Goal: Transaction & Acquisition: Obtain resource

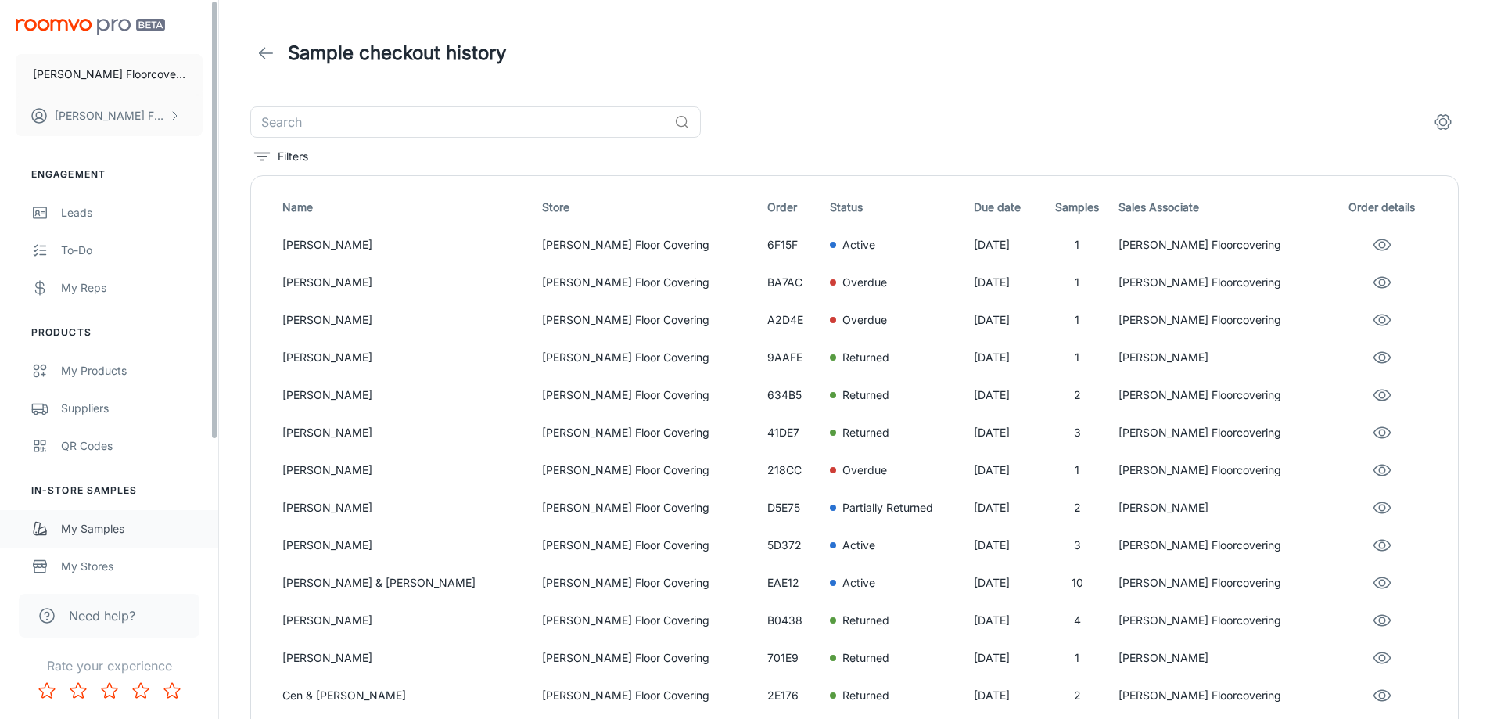
click at [111, 535] on div "My Samples" at bounding box center [132, 528] width 142 height 17
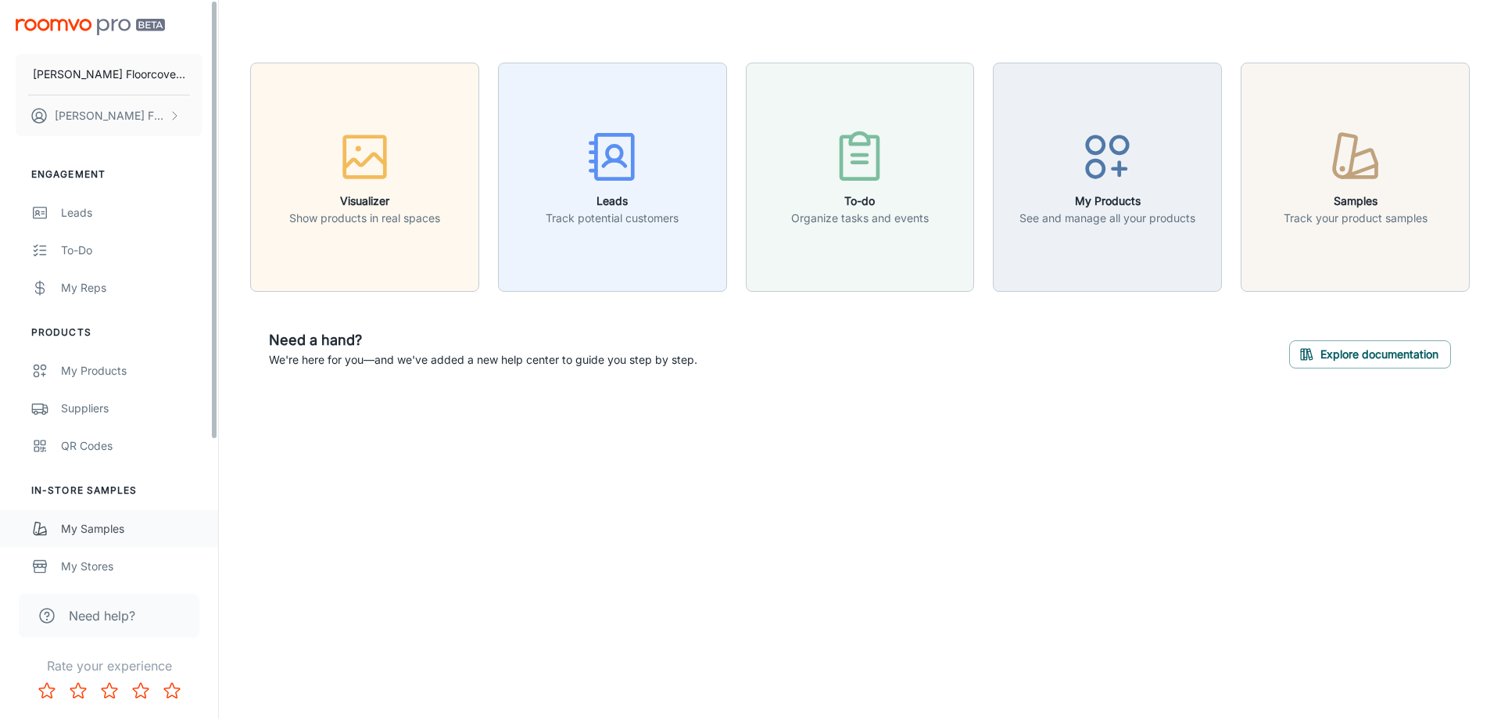
click at [76, 529] on div "My Samples" at bounding box center [132, 528] width 142 height 17
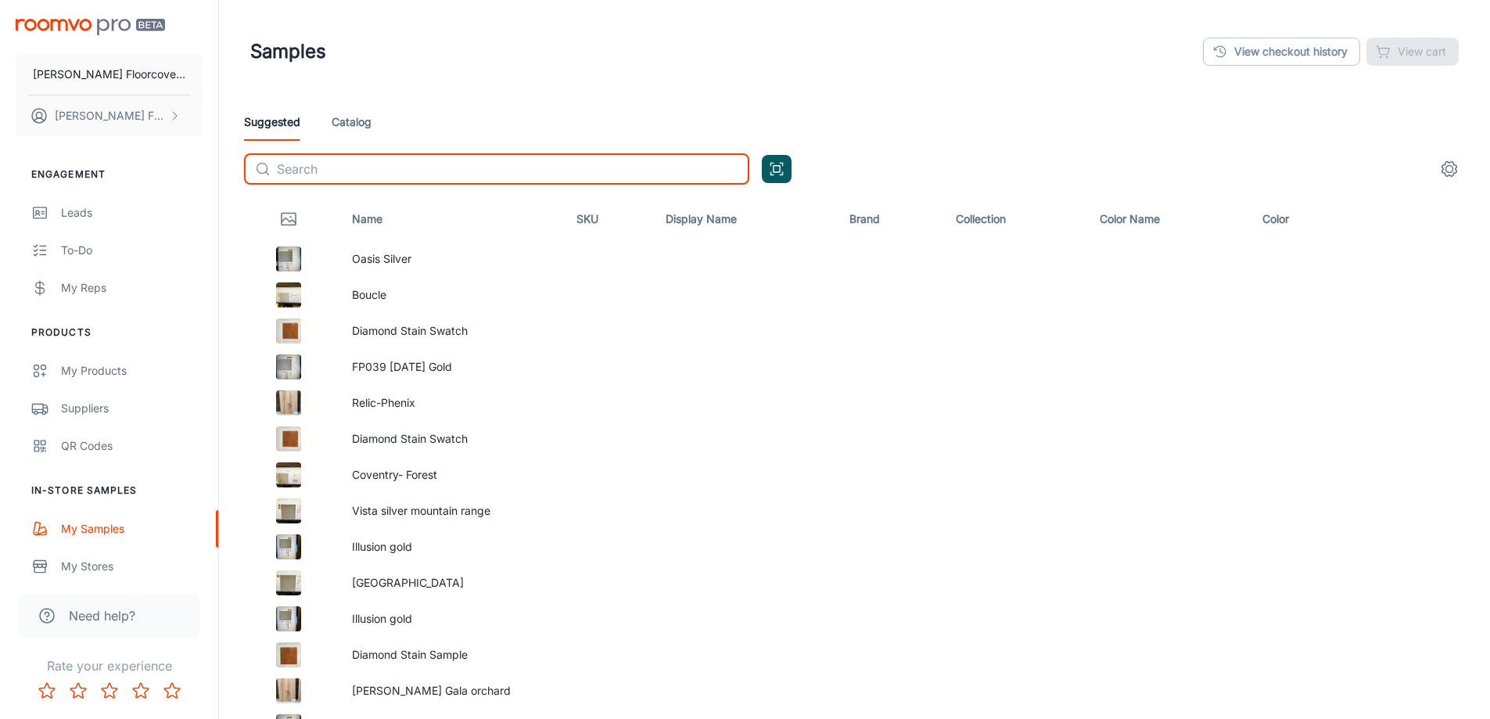
click at [500, 178] on input "text" at bounding box center [513, 168] width 472 height 31
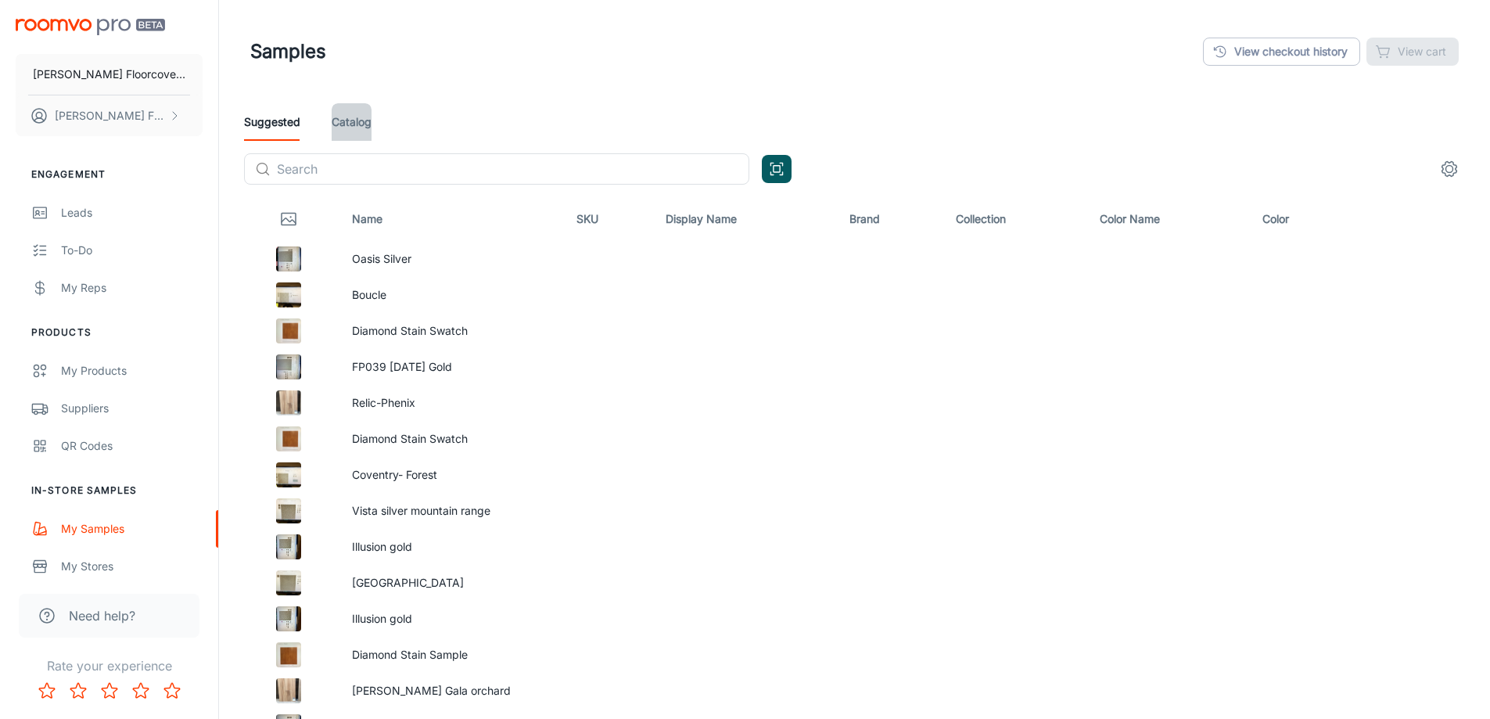
click at [345, 128] on link "Catalog" at bounding box center [352, 122] width 40 height 38
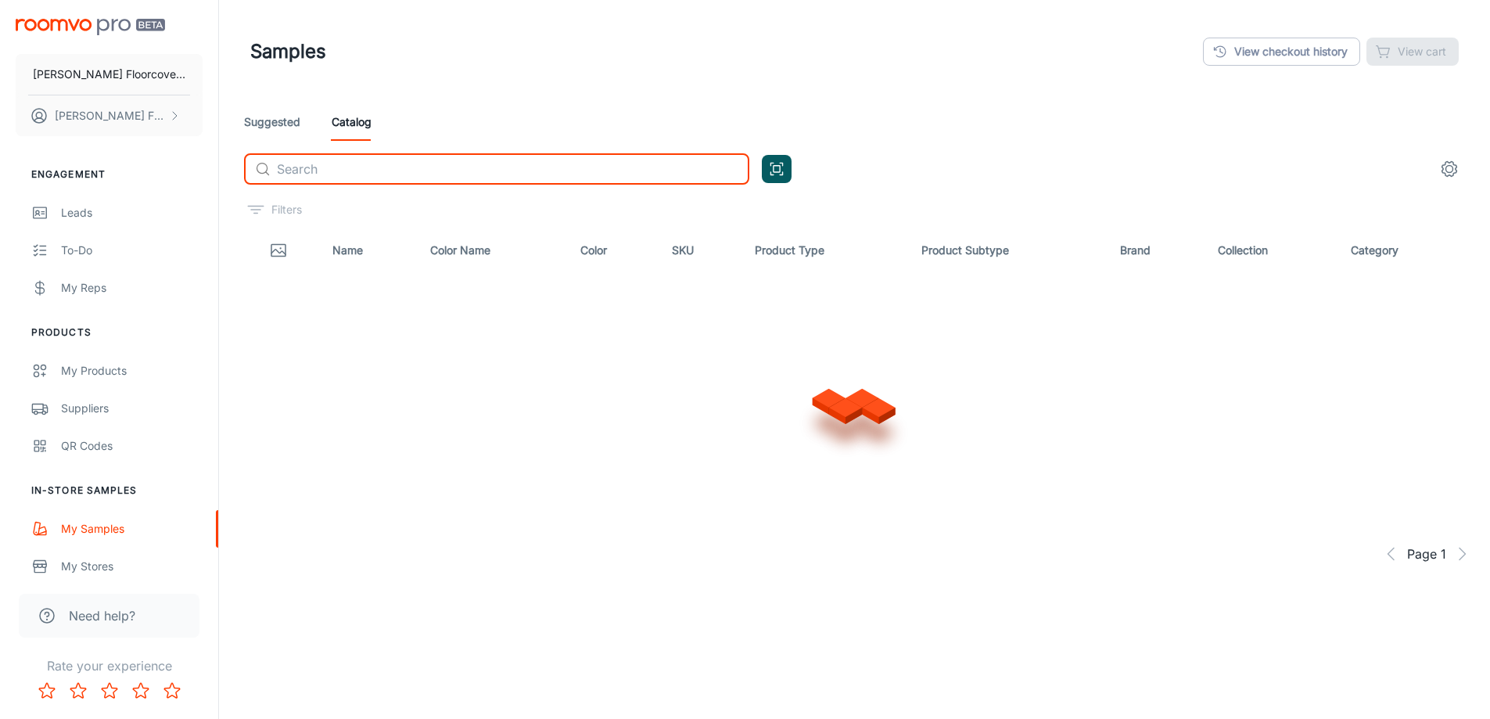
click at [392, 168] on input "text" at bounding box center [513, 168] width 472 height 31
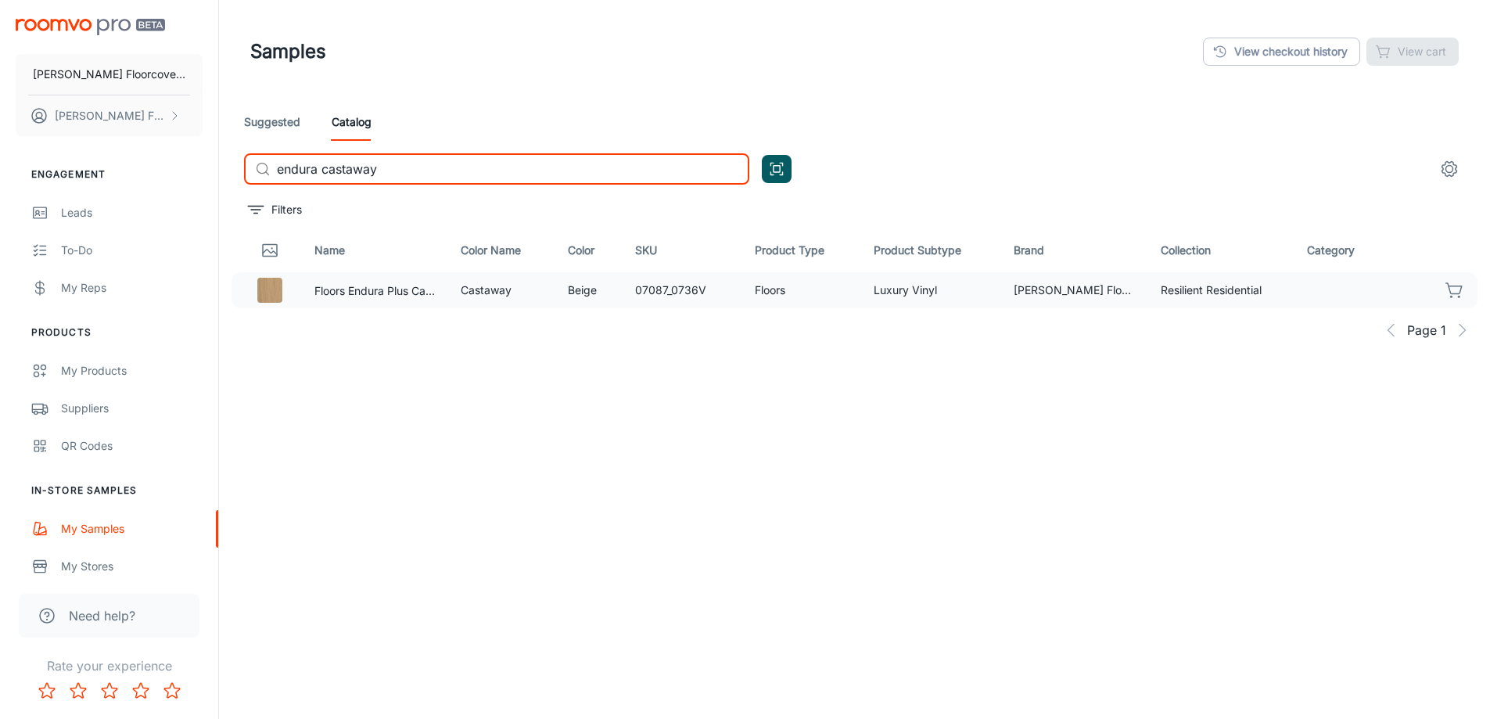
click at [1451, 290] on icon "button" at bounding box center [1454, 290] width 19 height 19
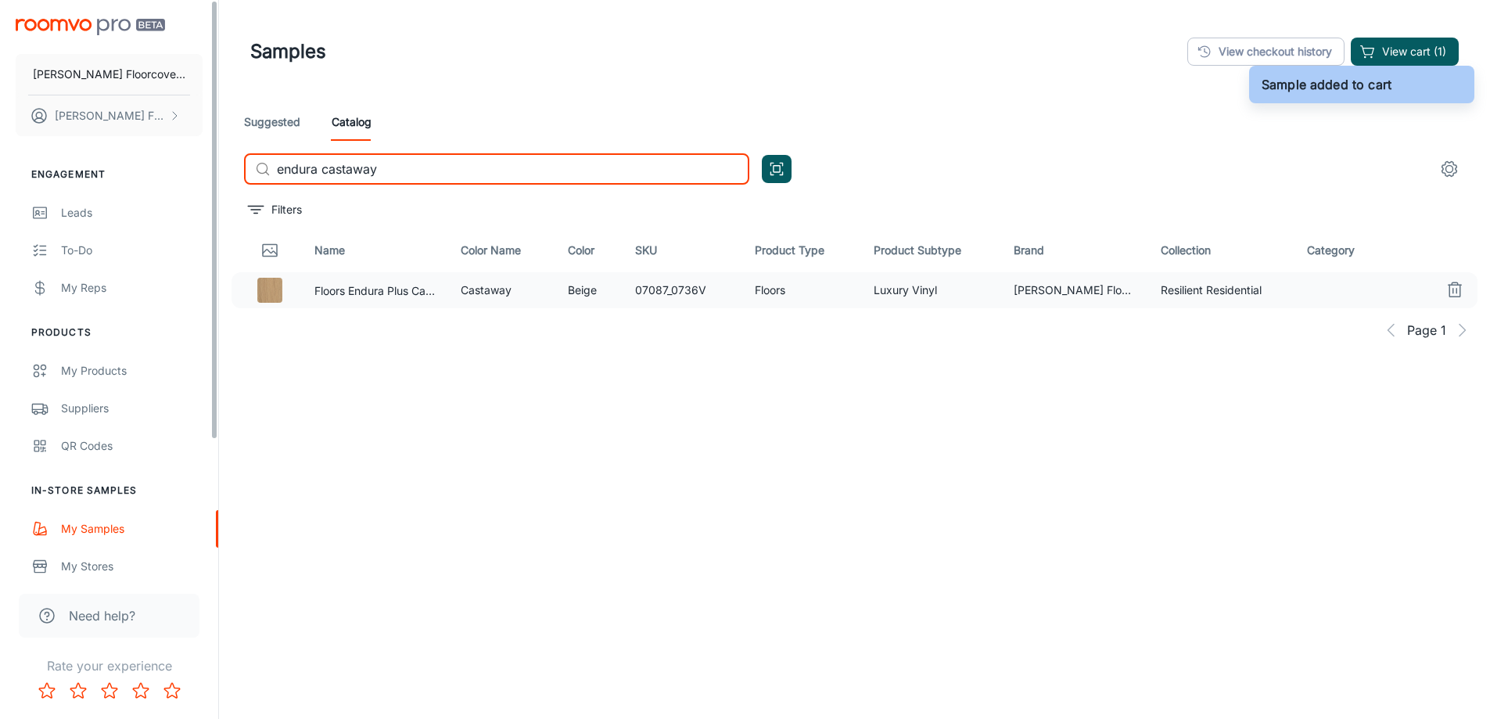
drag, startPoint x: 497, startPoint y: 171, endPoint x: 137, endPoint y: 186, distance: 360.0
click at [115, 188] on div "[PERSON_NAME] Floorcovering [PERSON_NAME] Floorcovering Engagement Leads To-do …" at bounding box center [745, 399] width 1490 height 798
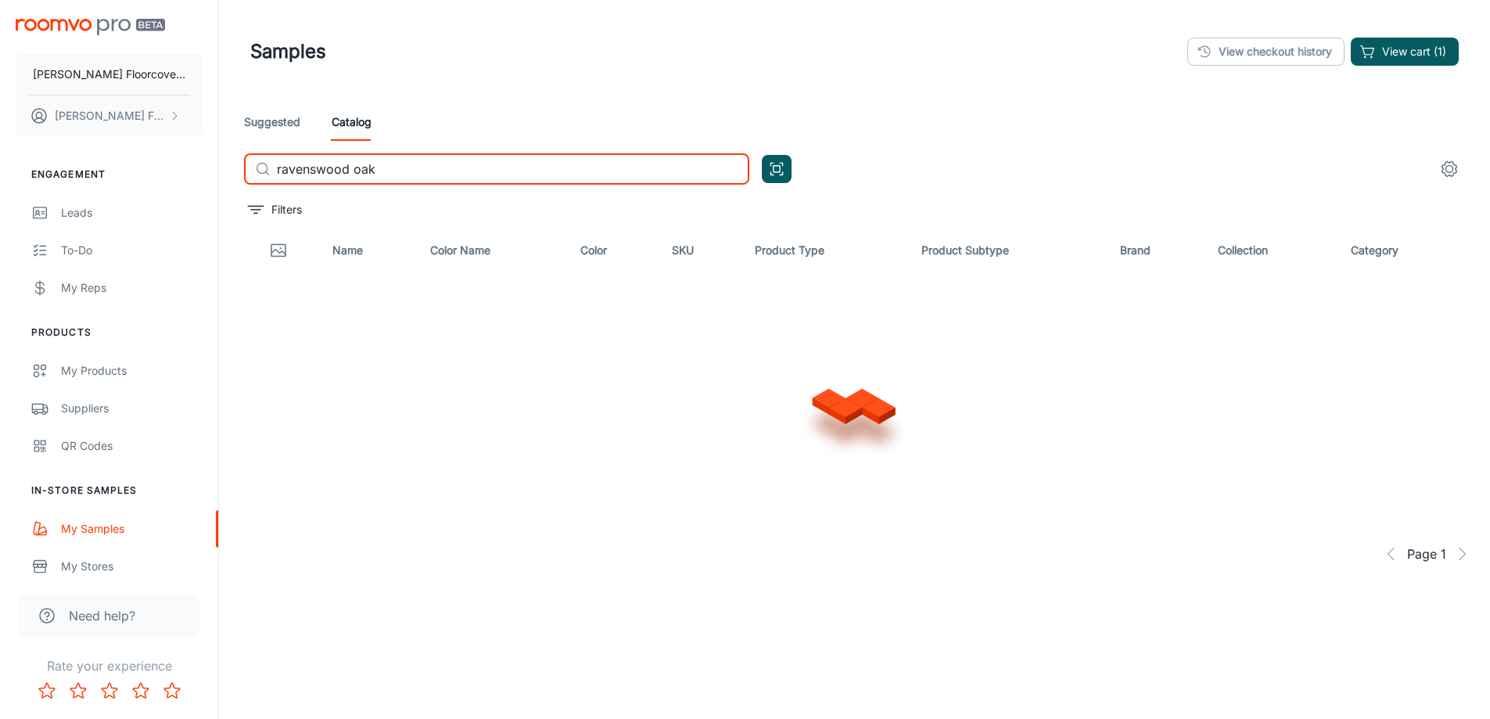
type input "ravenswood oak"
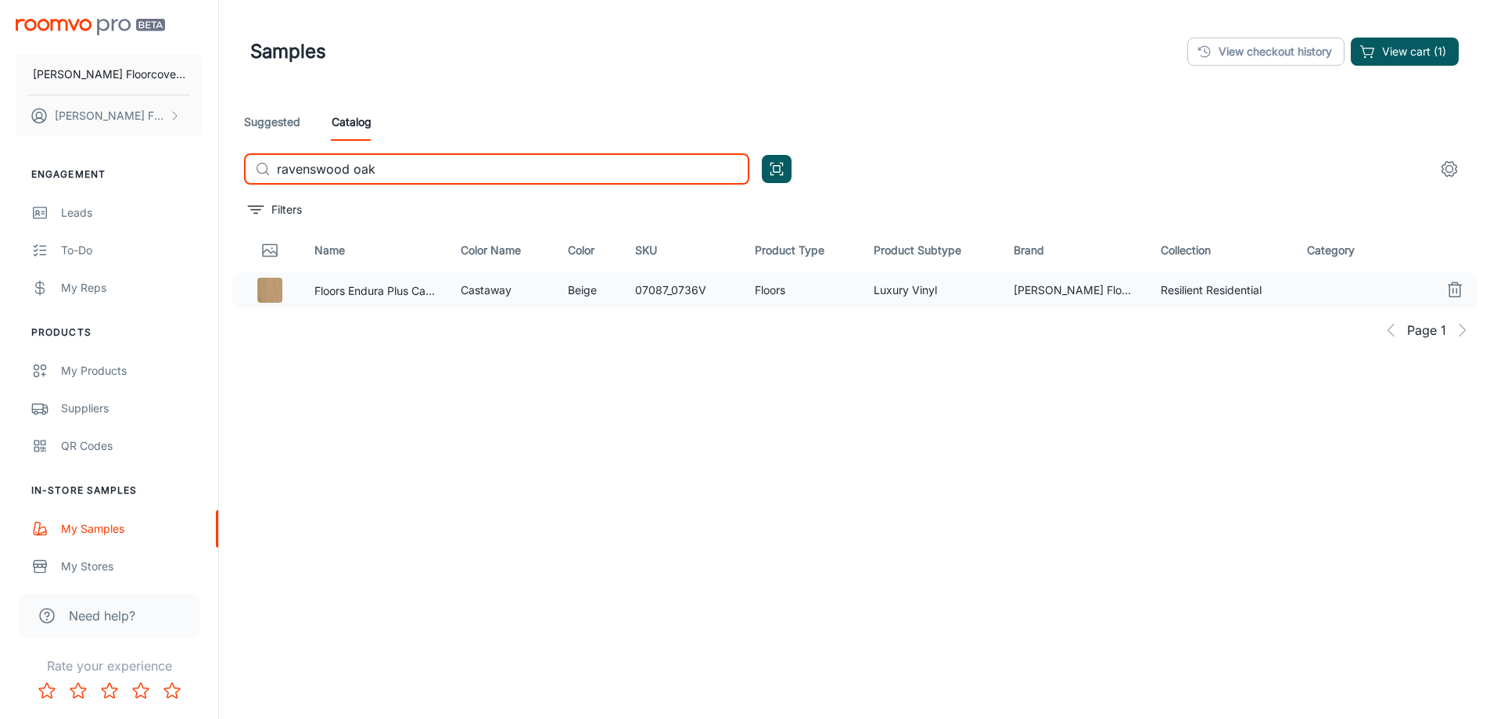
click at [1453, 287] on icon "button" at bounding box center [1454, 290] width 19 height 19
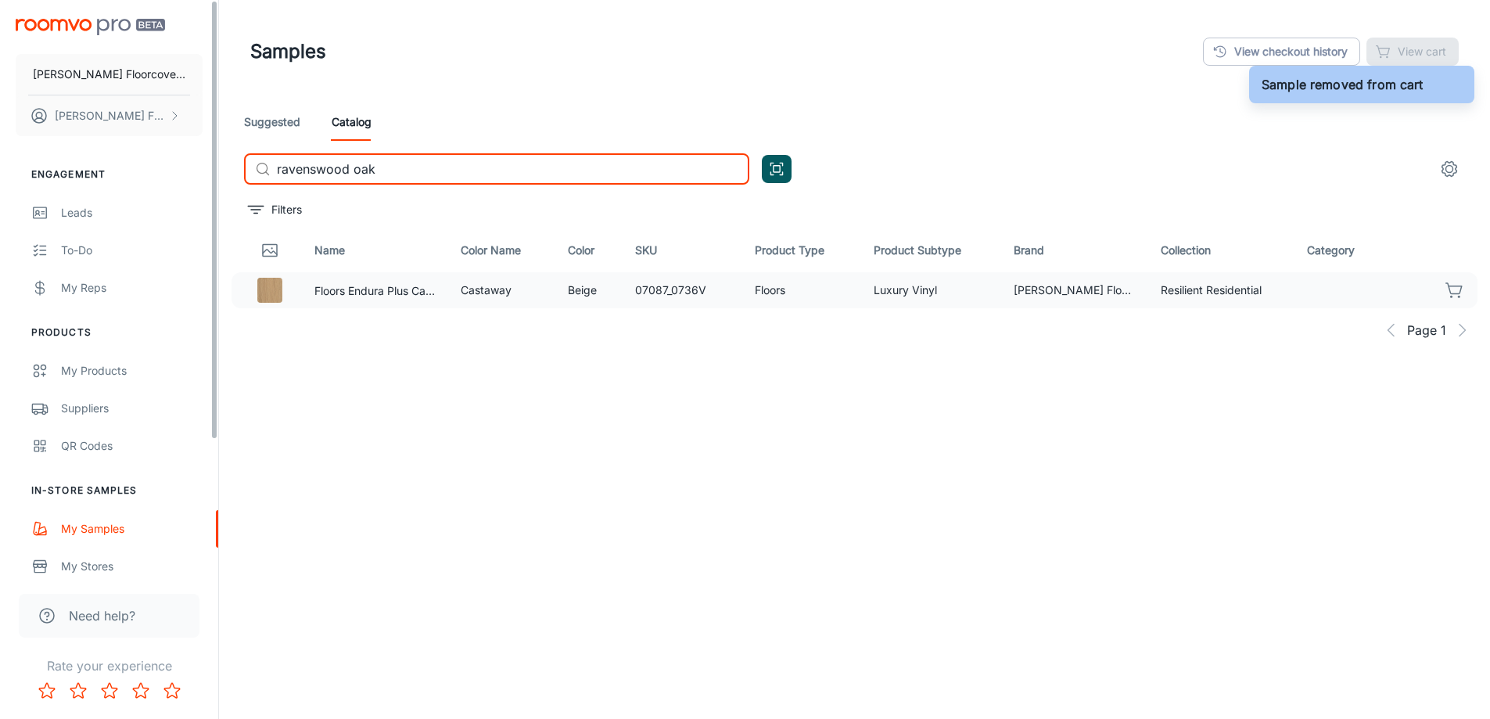
drag, startPoint x: 410, startPoint y: 173, endPoint x: 198, endPoint y: 167, distance: 212.0
click at [198, 167] on div "[PERSON_NAME] Floorcovering [PERSON_NAME] Floorcovering Engagement Leads To-do …" at bounding box center [745, 399] width 1490 height 798
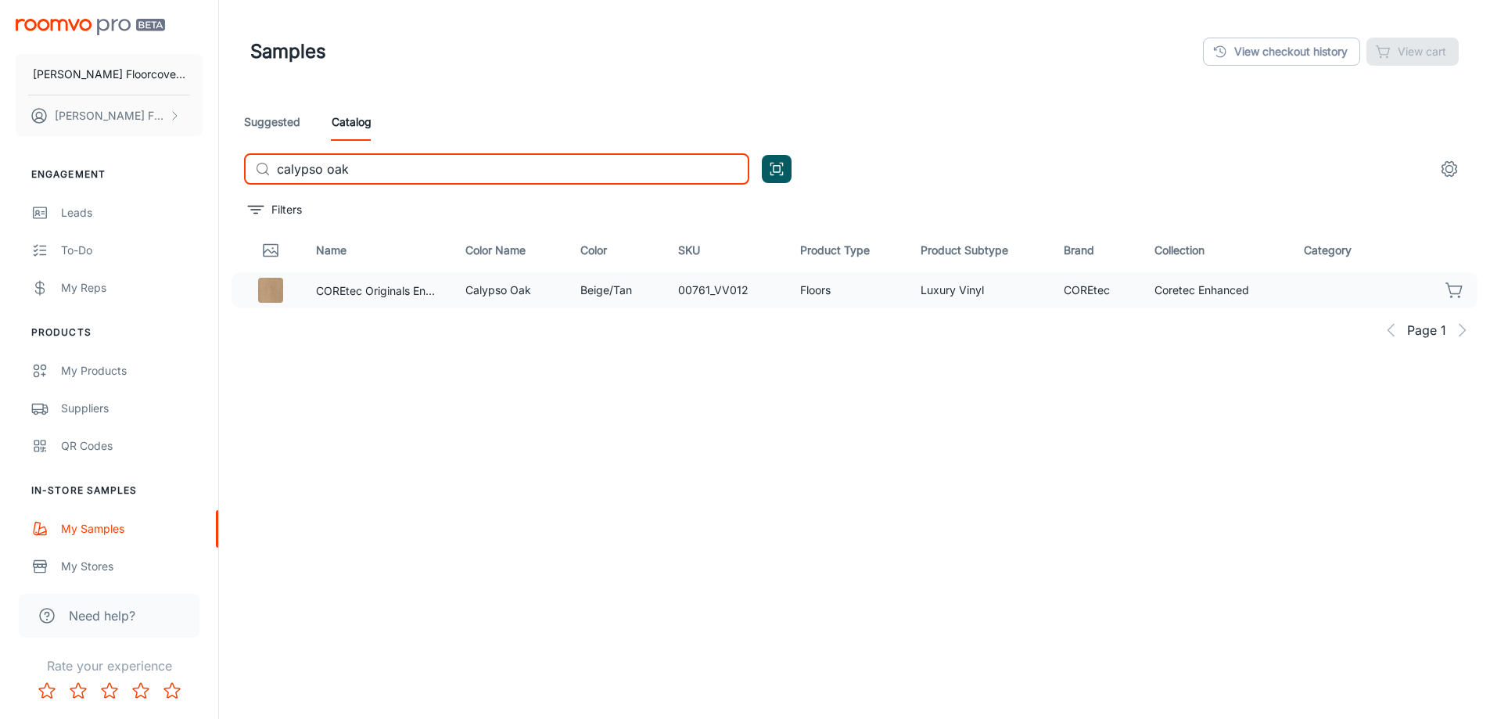
click at [1449, 293] on icon "button" at bounding box center [1454, 290] width 19 height 19
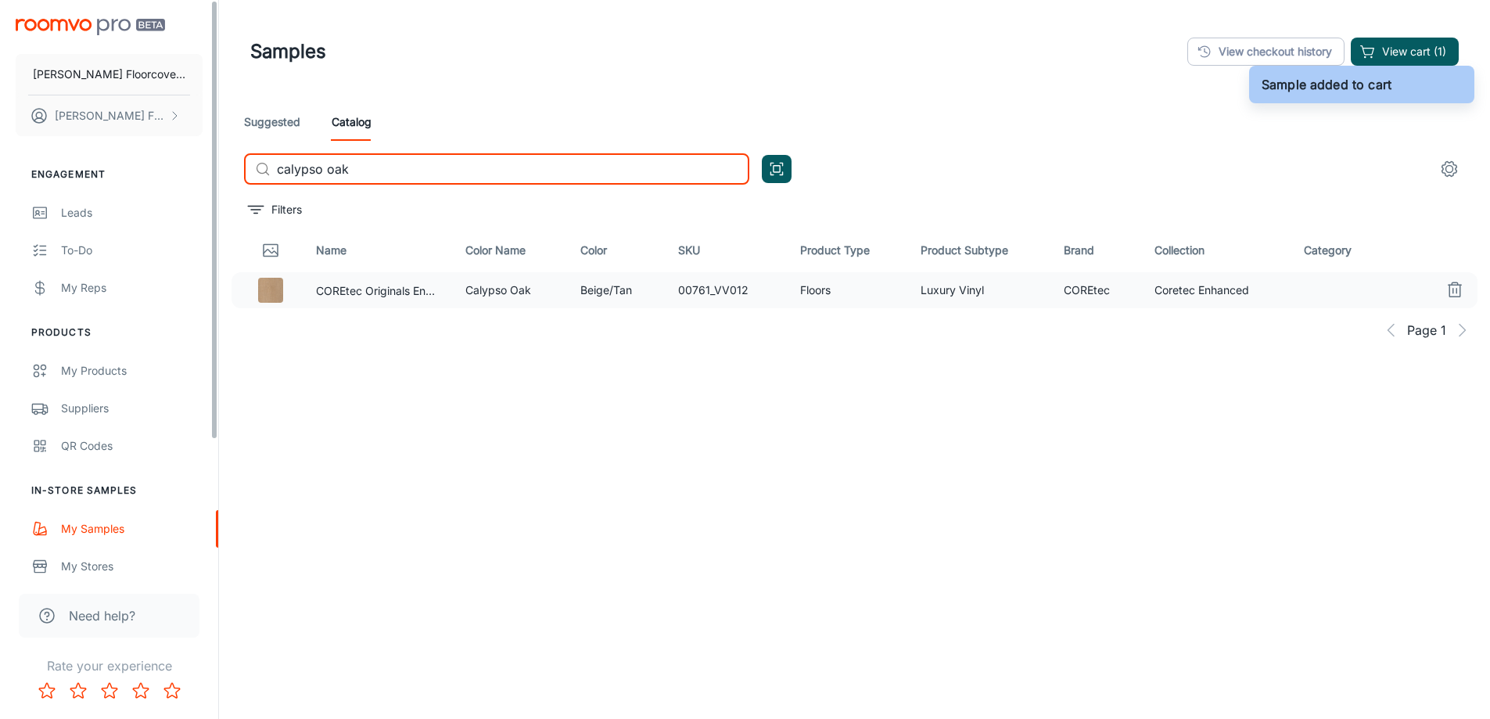
drag, startPoint x: 173, startPoint y: 177, endPoint x: 130, endPoint y: 180, distance: 43.1
click at [134, 180] on div "[PERSON_NAME] Floorcovering [PERSON_NAME] Floorcovering Engagement Leads To-do …" at bounding box center [745, 399] width 1490 height 798
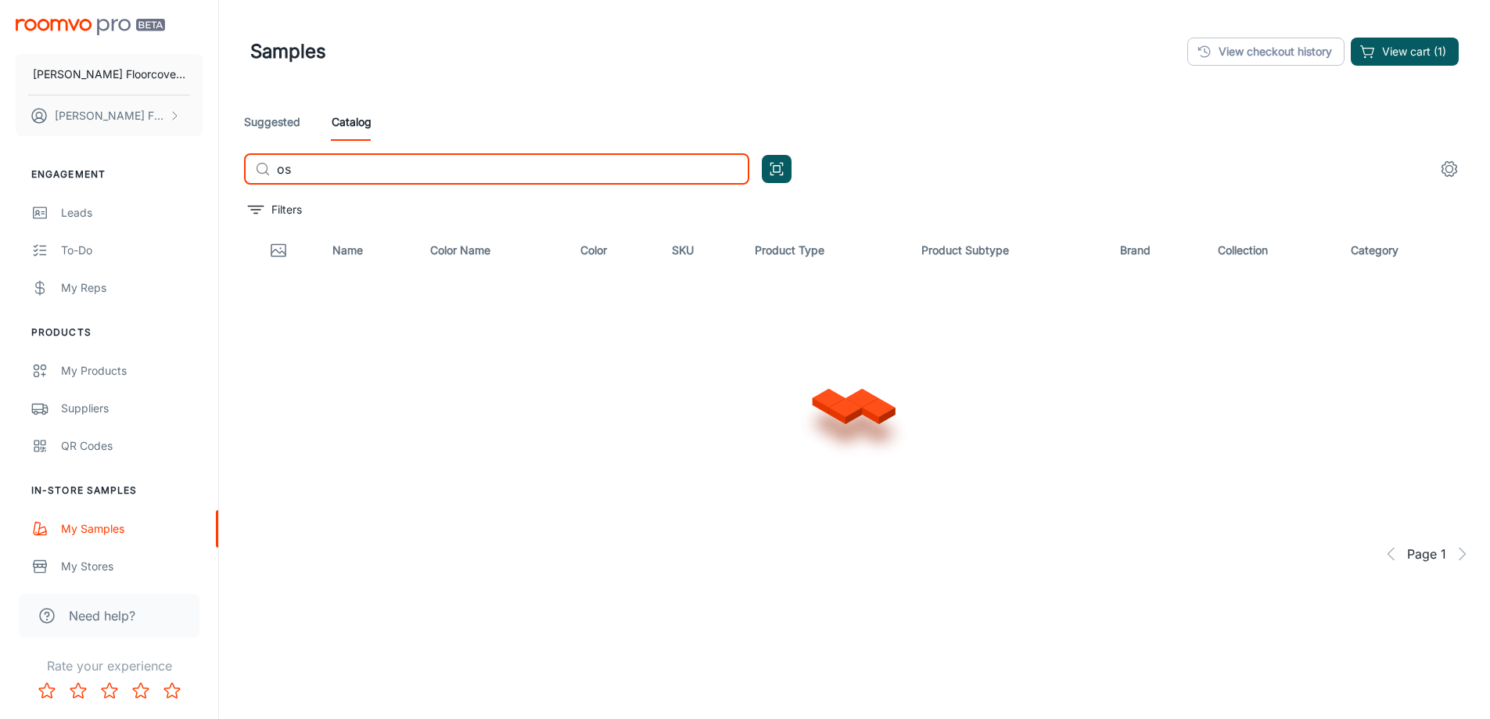
type input "o"
type input "starting line honey gold"
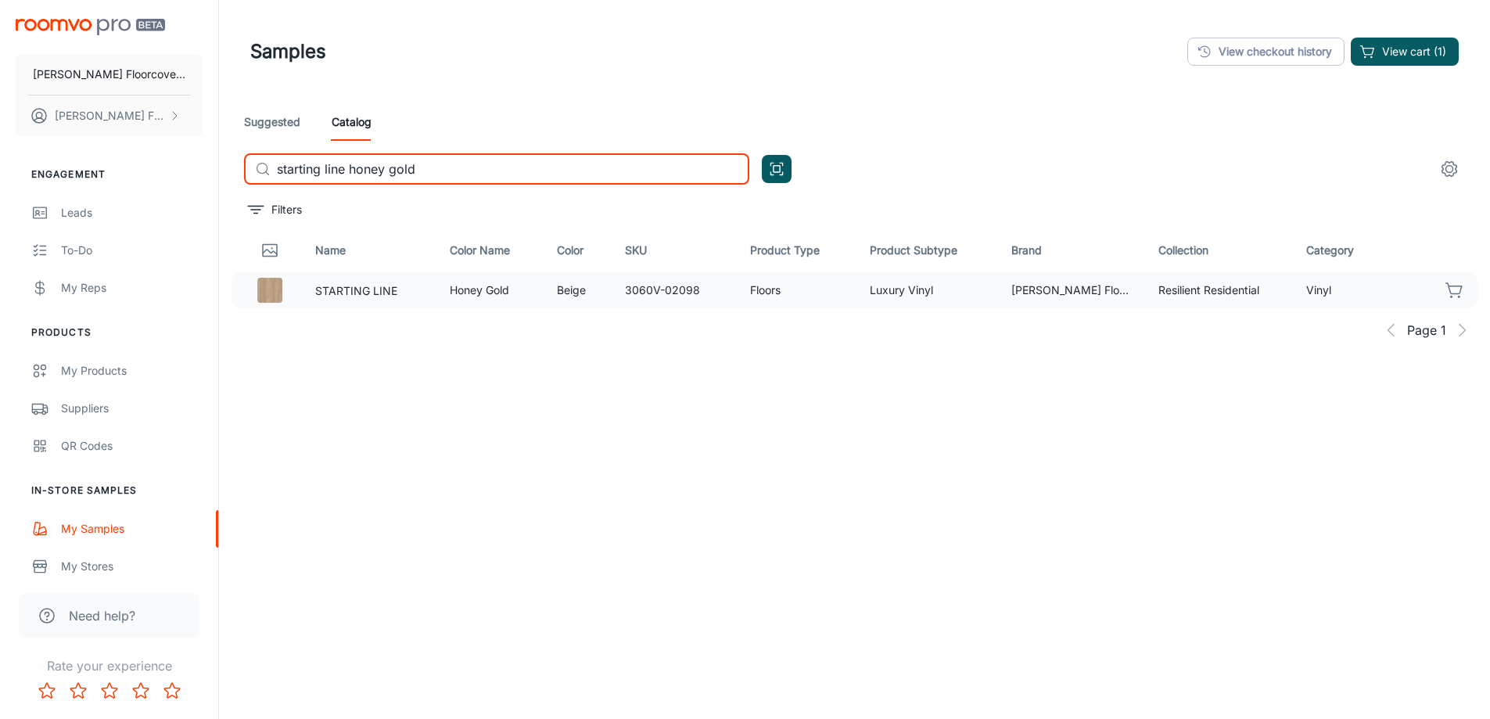
click at [1459, 290] on icon "button" at bounding box center [1454, 290] width 19 height 19
drag, startPoint x: 444, startPoint y: 169, endPoint x: 274, endPoint y: 178, distance: 169.9
click at [274, 178] on div "​ starting line honey gold ​" at bounding box center [496, 168] width 505 height 31
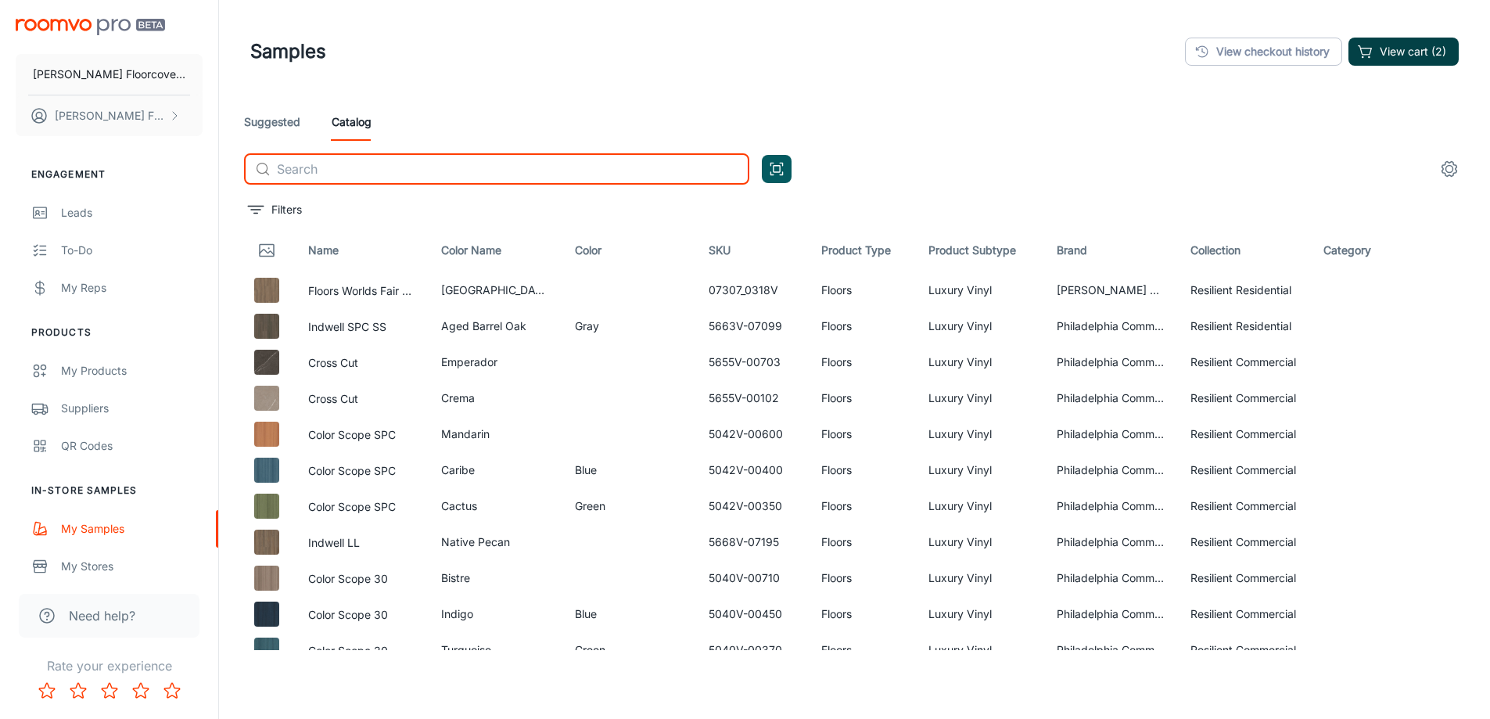
click at [1429, 54] on button "View cart (2)" at bounding box center [1403, 52] width 110 height 28
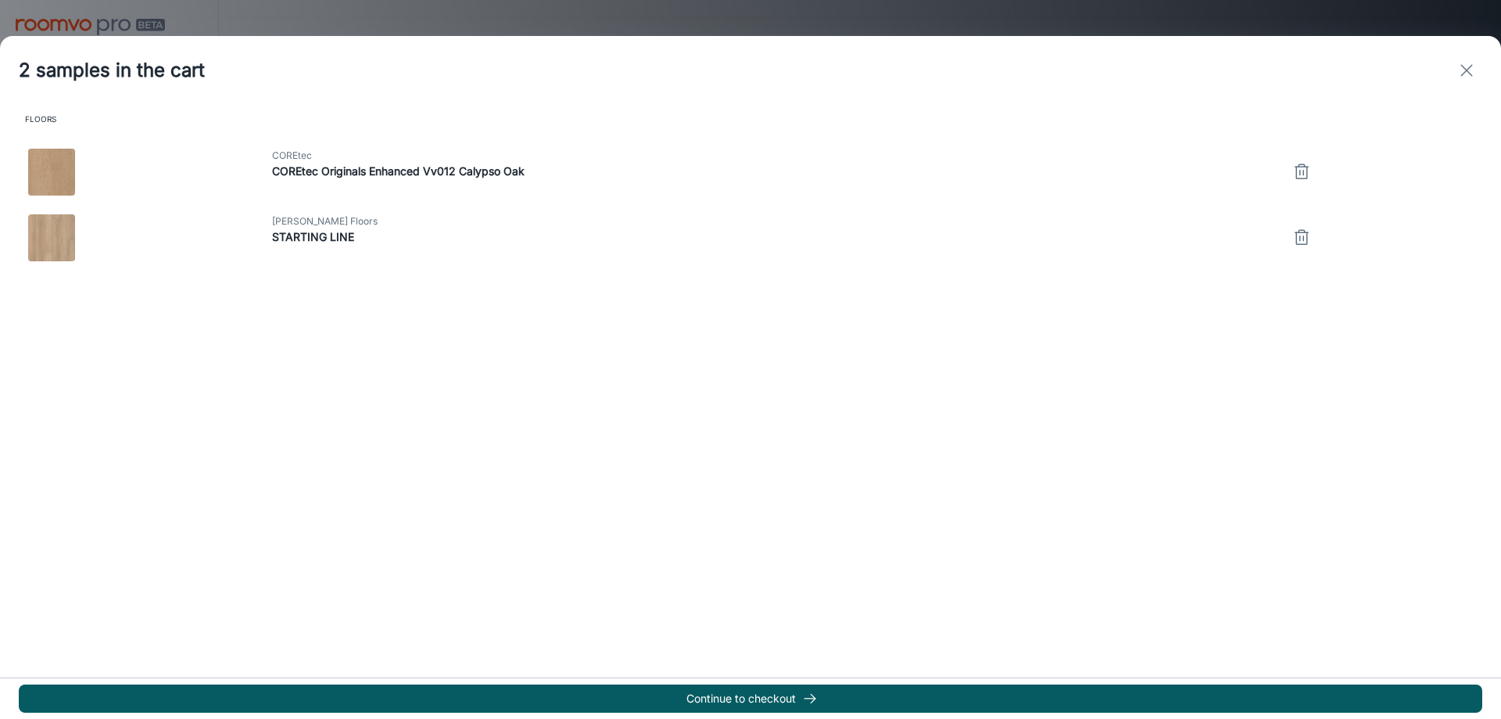
click at [1467, 68] on icon "exit" at bounding box center [1467, 70] width 19 height 19
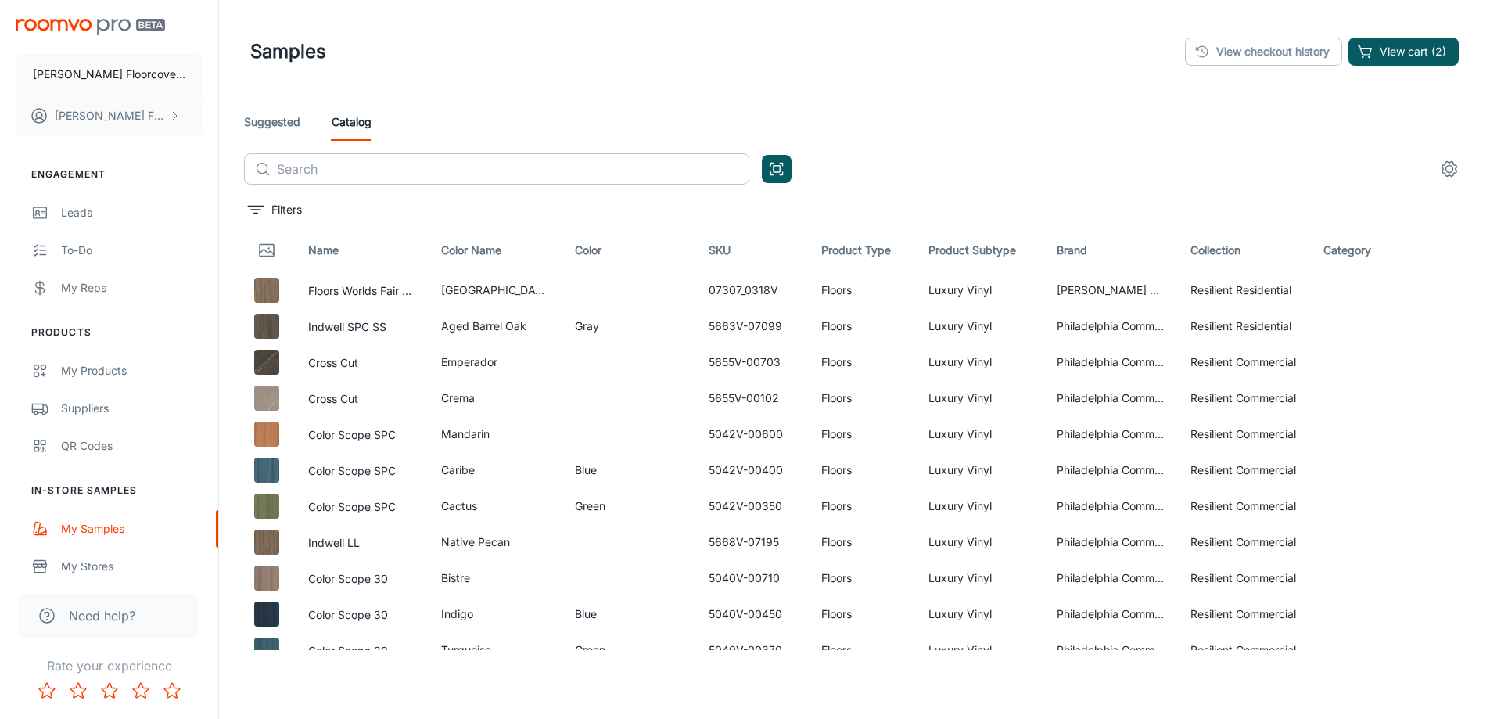
click at [339, 173] on input "text" at bounding box center [513, 168] width 472 height 31
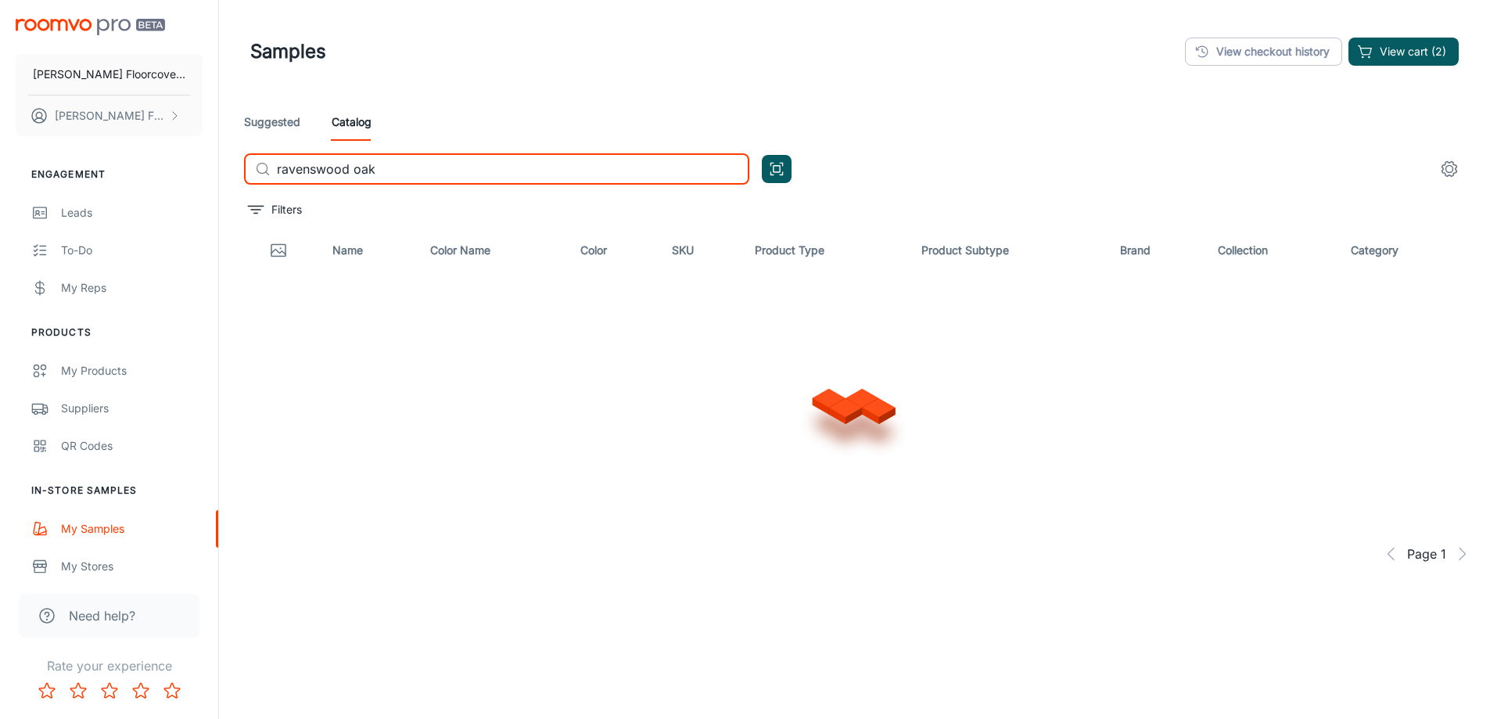
type input "ravenswood oak"
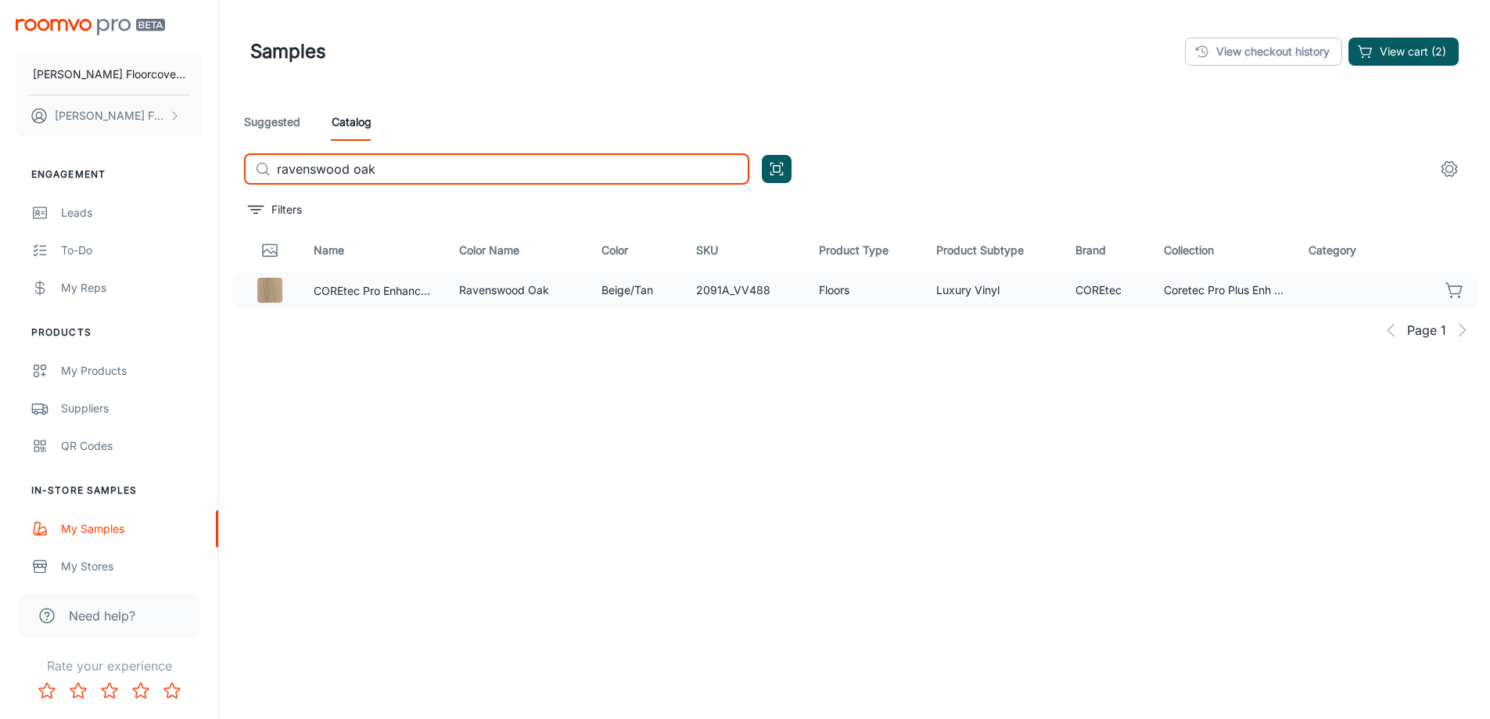
click at [1462, 293] on icon "button" at bounding box center [1454, 290] width 19 height 19
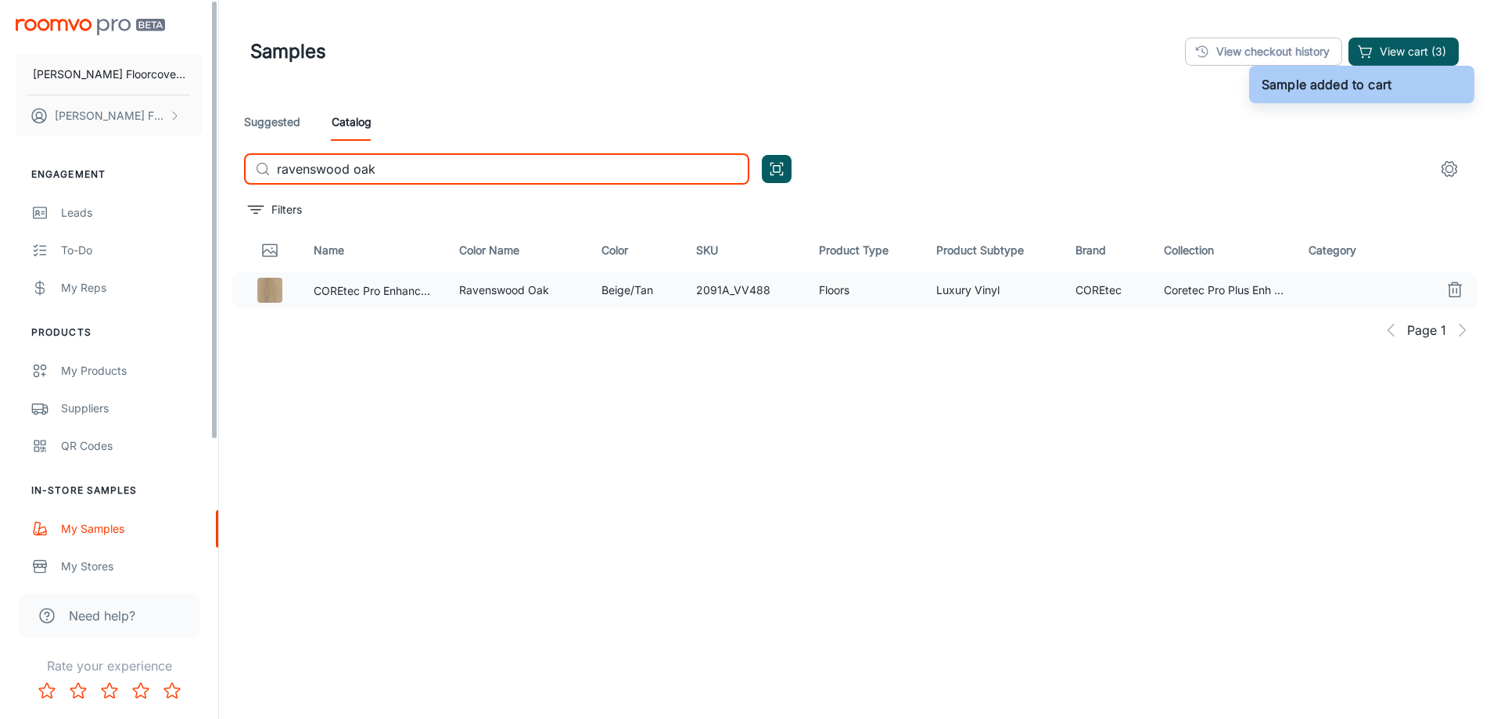
drag, startPoint x: 402, startPoint y: 165, endPoint x: 193, endPoint y: 165, distance: 208.8
click at [193, 165] on div "[PERSON_NAME] Floorcovering [PERSON_NAME] Floorcovering Engagement Leads To-do …" at bounding box center [745, 399] width 1490 height 798
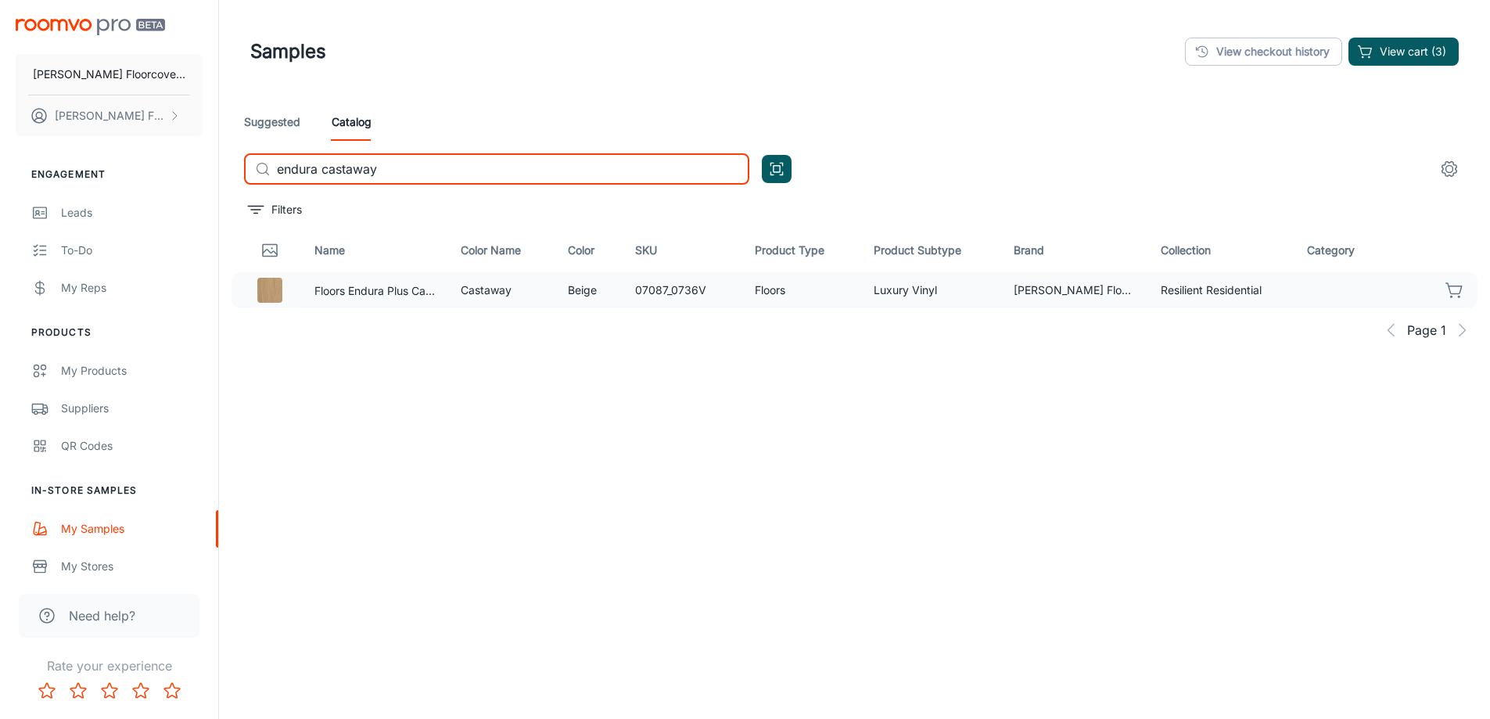
type input "endura castaway"
click at [1446, 291] on icon "button" at bounding box center [1454, 290] width 19 height 19
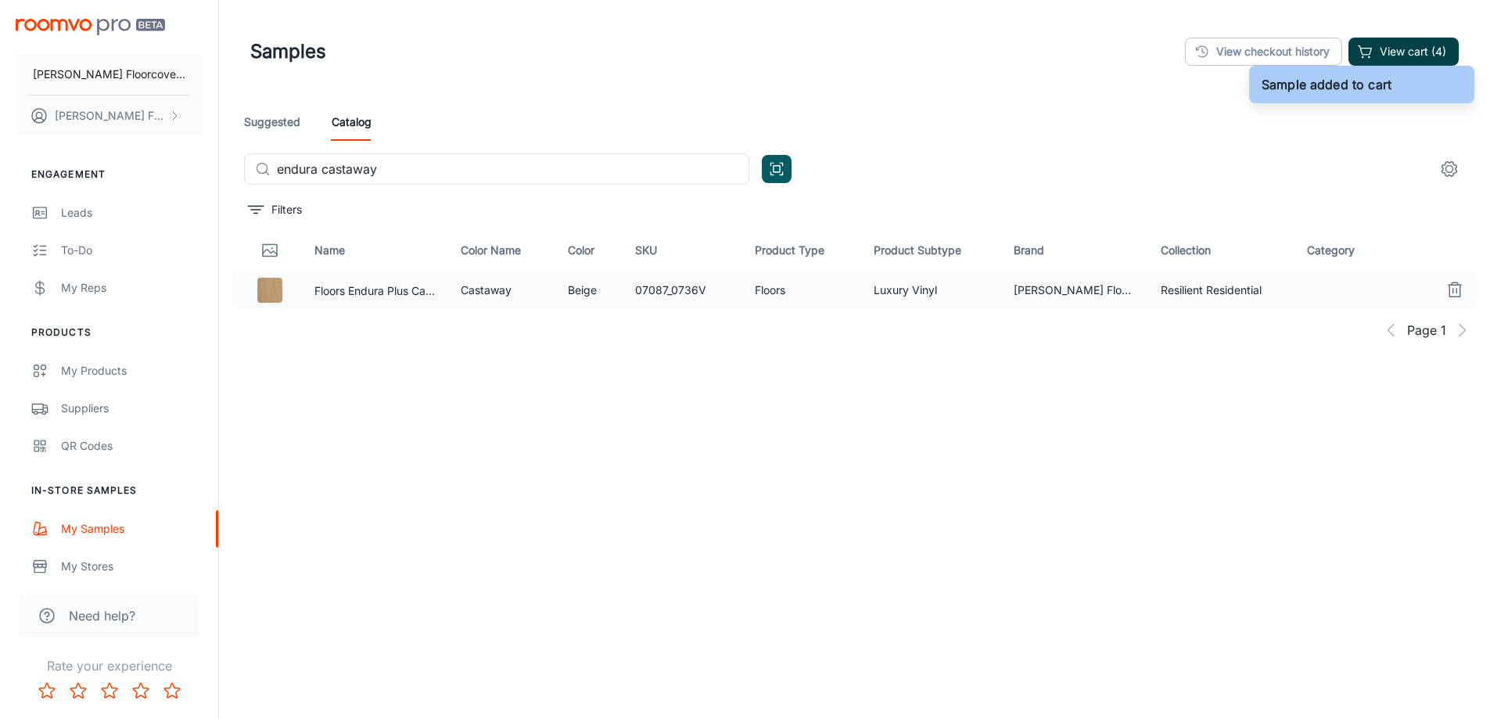
click at [1440, 59] on button "View cart (4)" at bounding box center [1403, 52] width 110 height 28
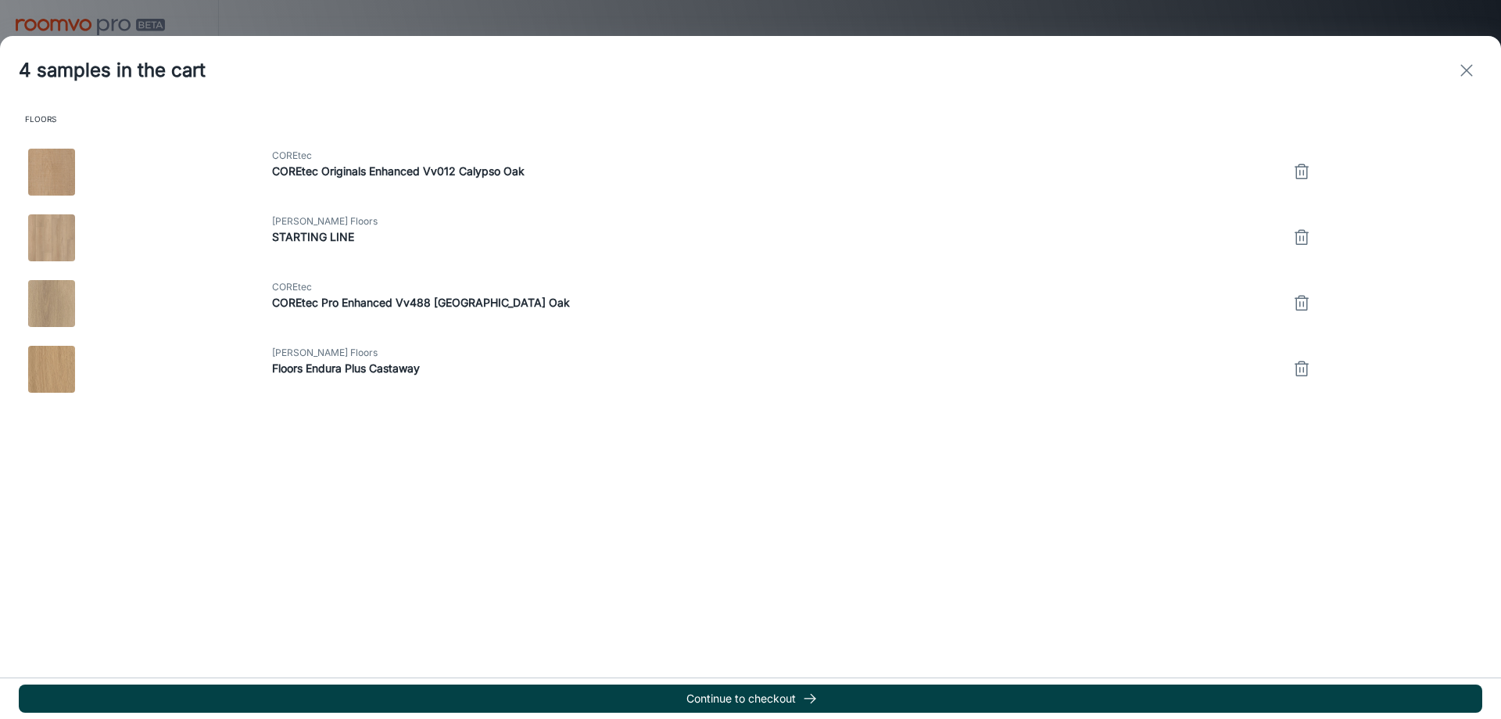
click at [809, 697] on icon "button" at bounding box center [810, 698] width 16 height 16
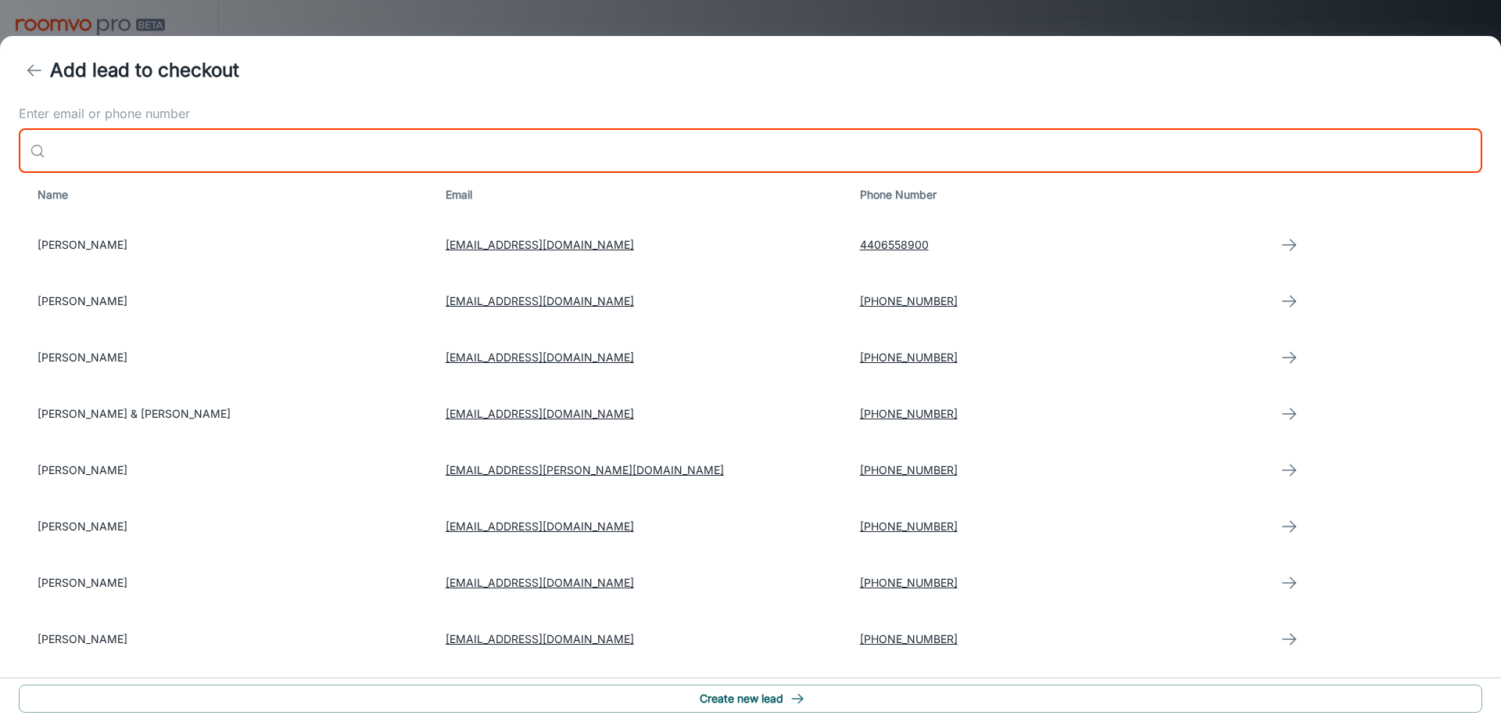
drag, startPoint x: 145, startPoint y: 135, endPoint x: 154, endPoint y: 145, distance: 13.8
click at [146, 138] on input "Enter email or phone number" at bounding box center [767, 151] width 1431 height 44
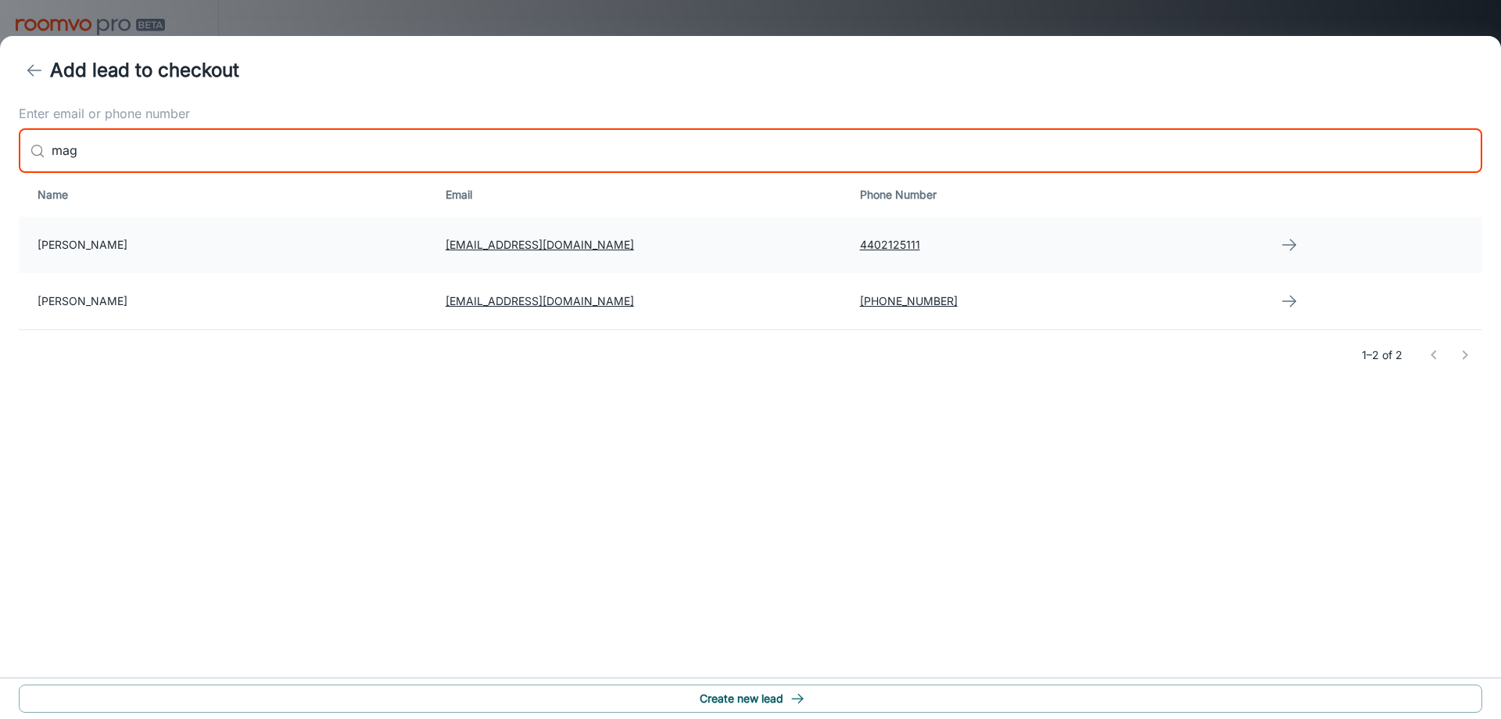
type input "mag"
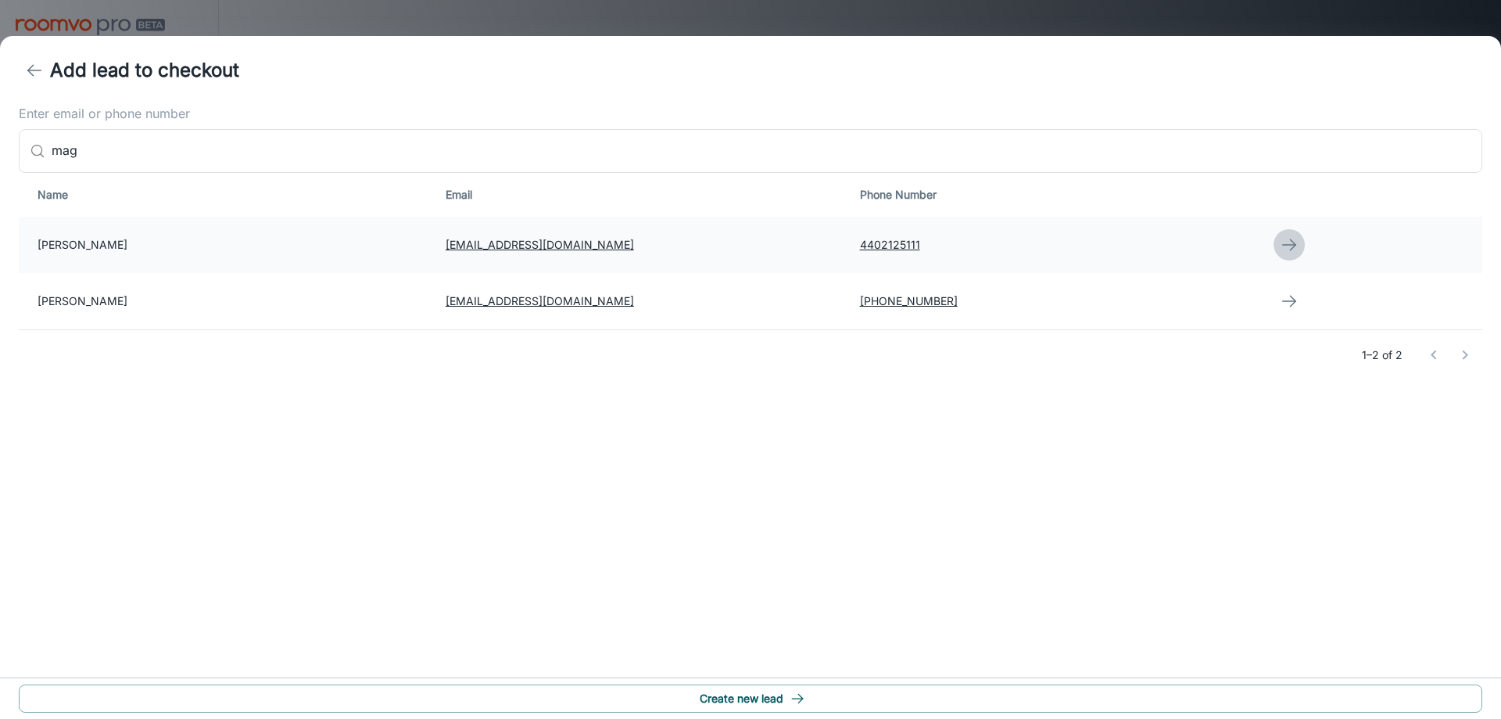
click at [1283, 245] on line "button" at bounding box center [1289, 245] width 13 height 0
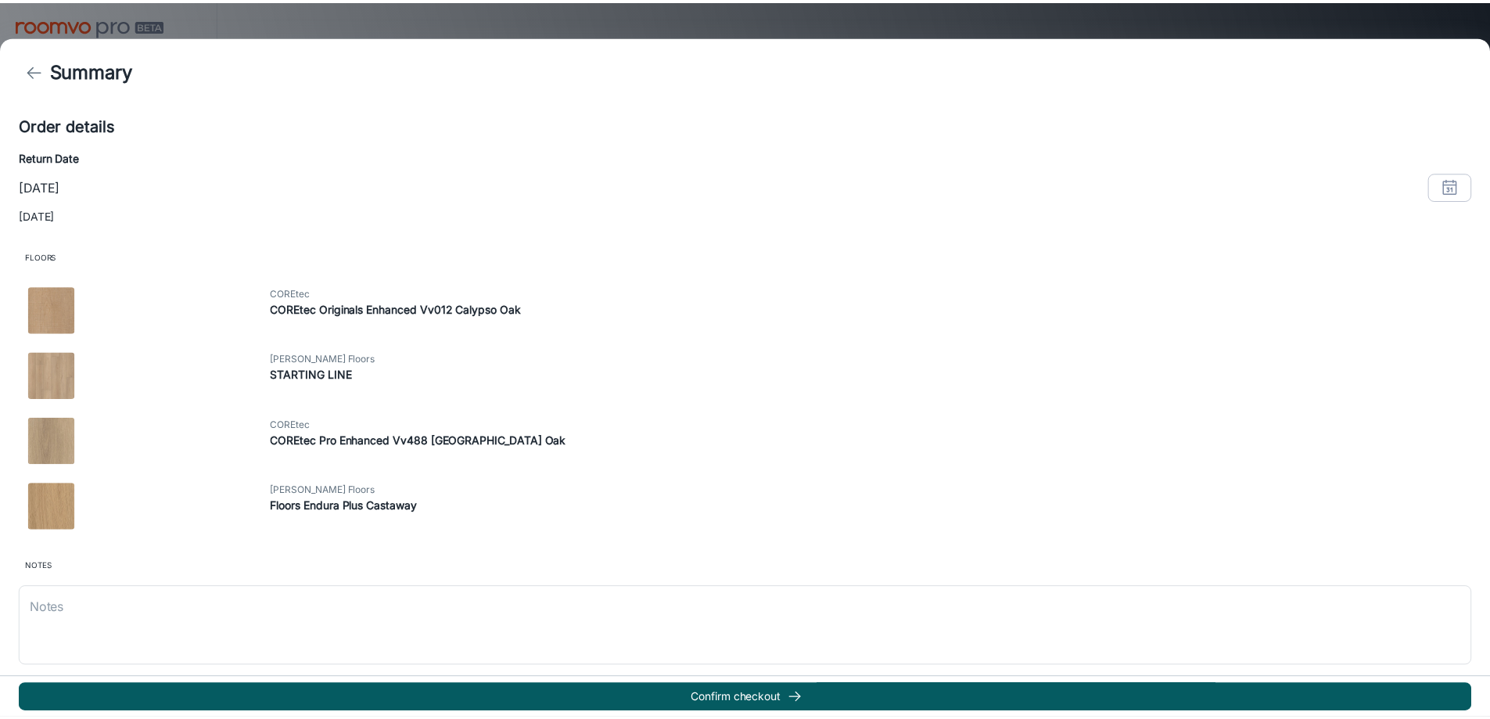
scroll to position [264, 0]
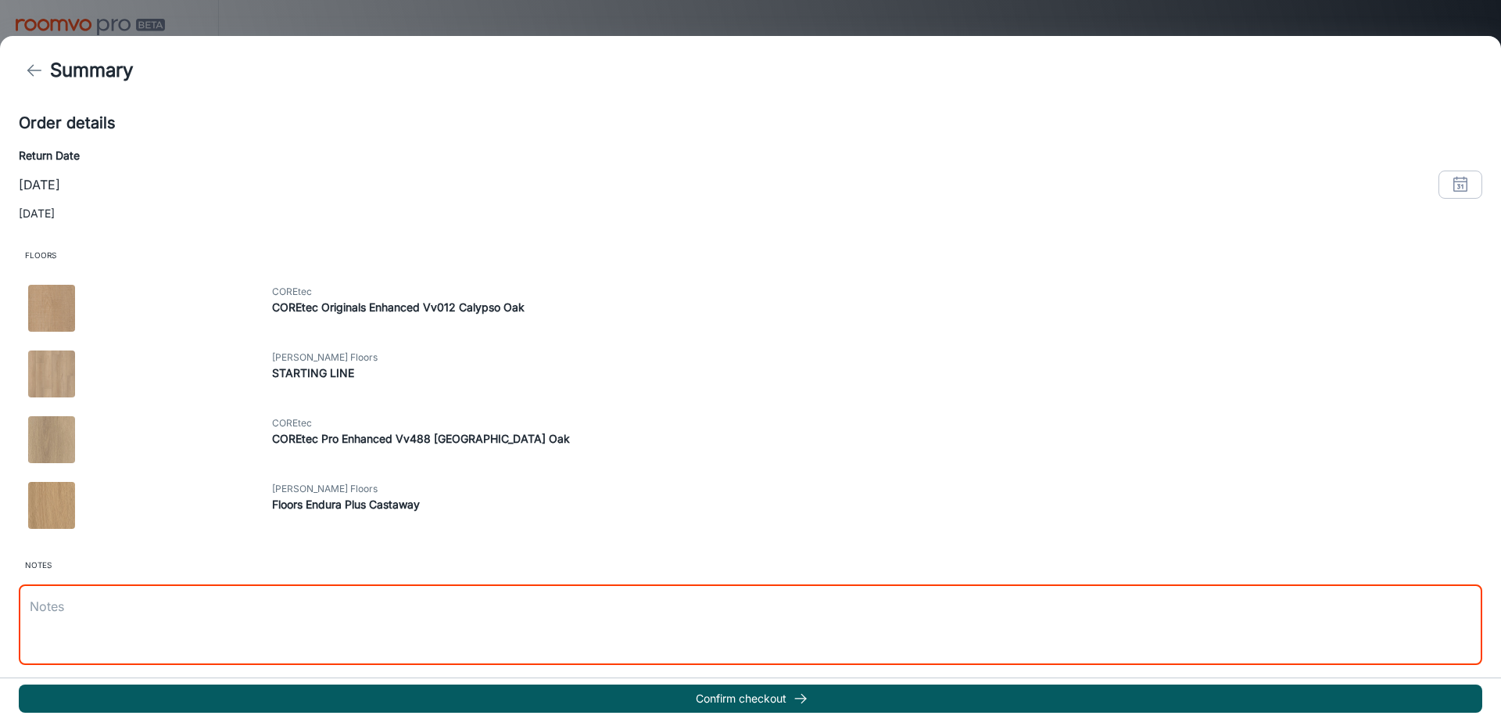
click at [482, 617] on textarea at bounding box center [751, 624] width 1442 height 54
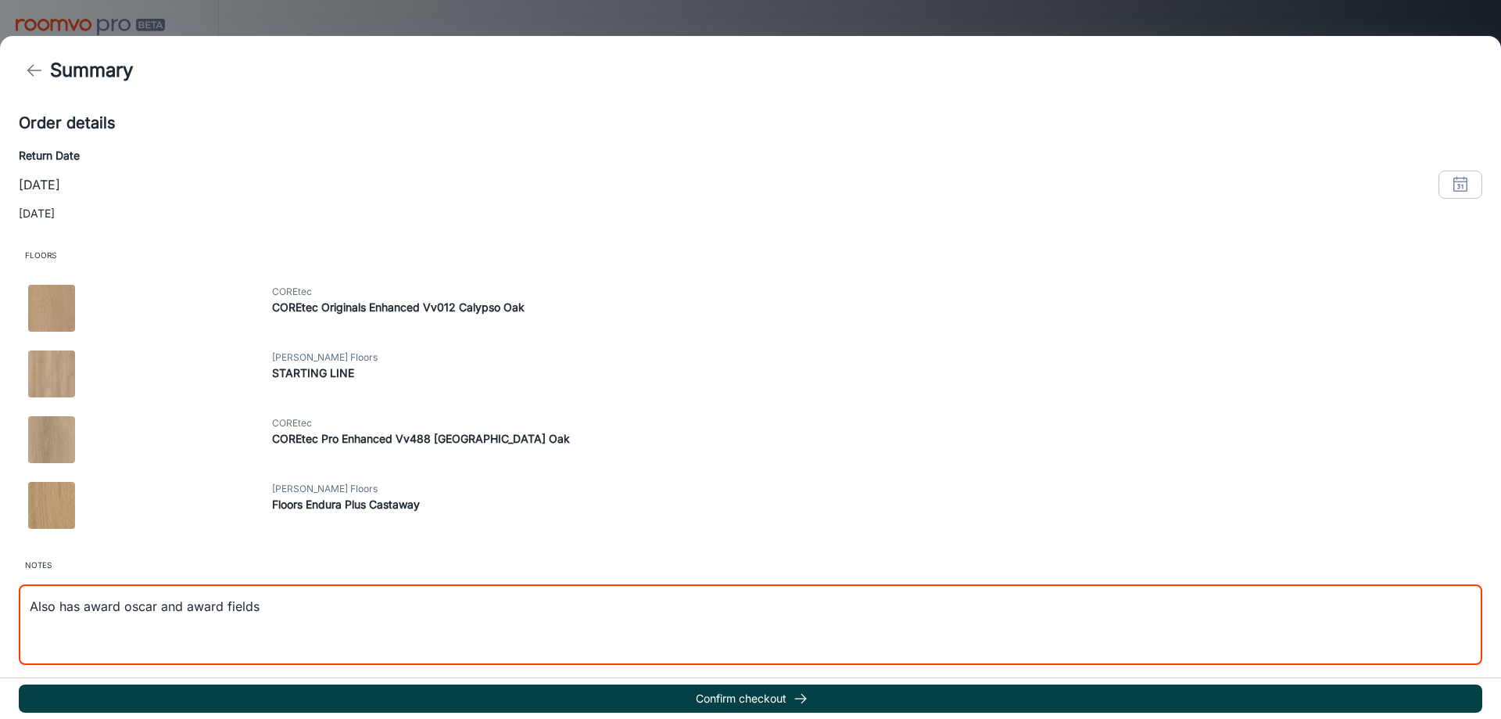
type textarea "Also has award oscar and award fields"
click at [756, 703] on button "Confirm checkout" at bounding box center [751, 698] width 1464 height 28
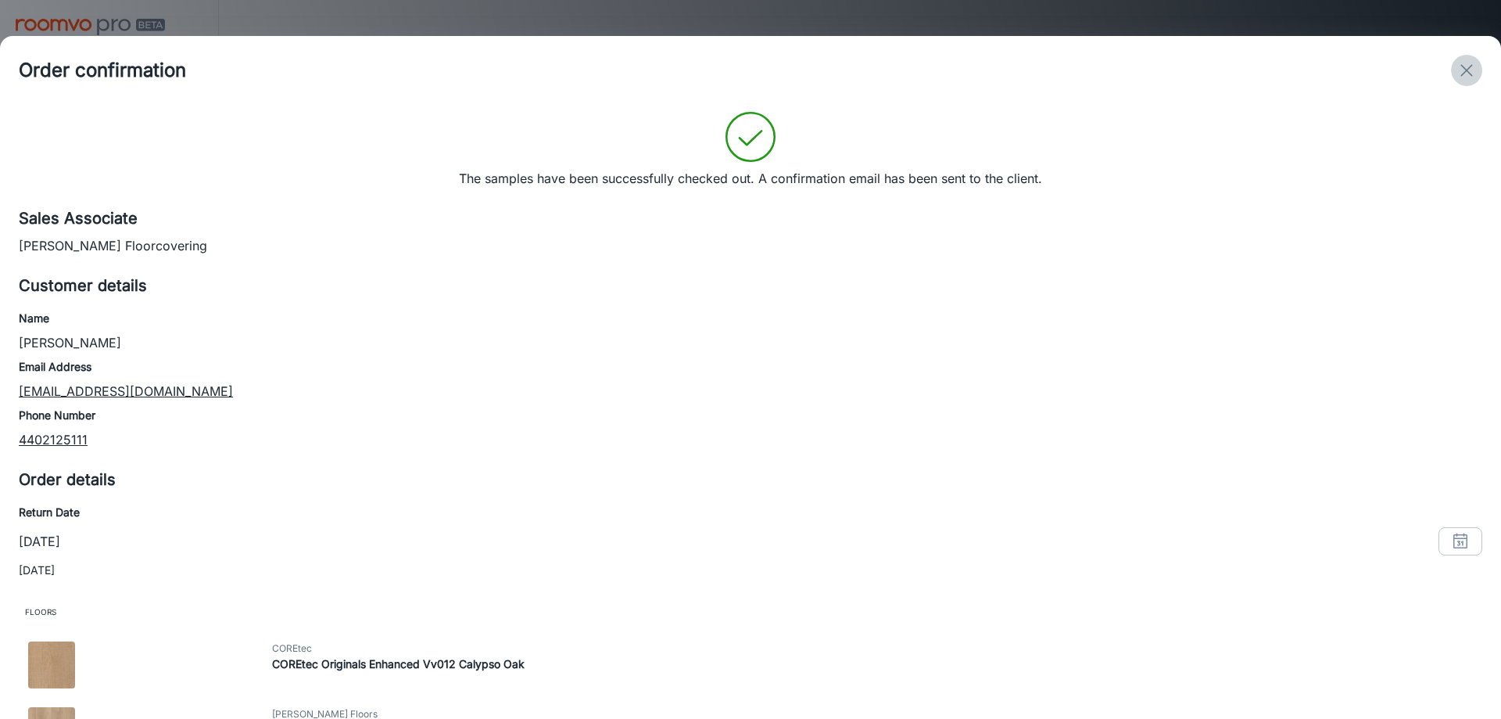
click at [1469, 64] on icon "exit" at bounding box center [1467, 70] width 19 height 19
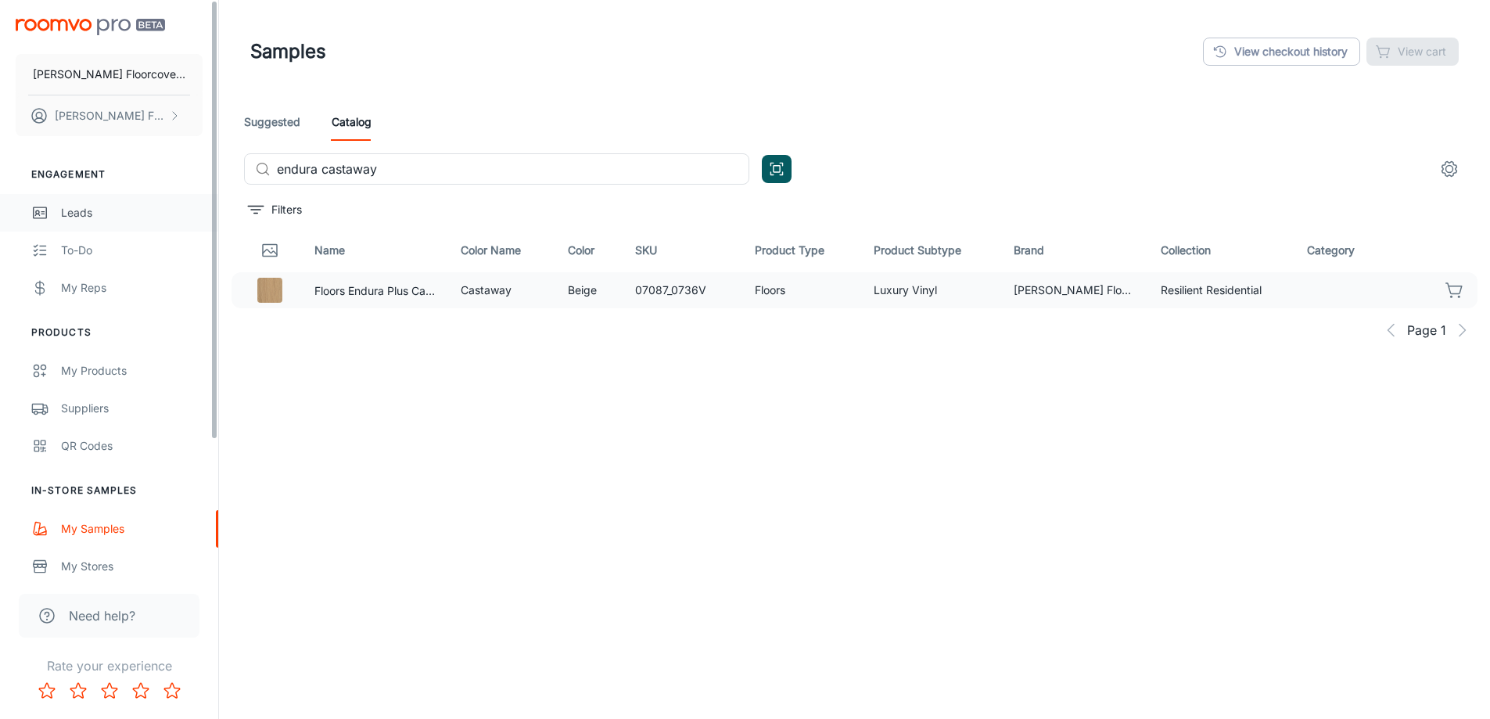
click at [56, 215] on link "Leads" at bounding box center [109, 213] width 218 height 38
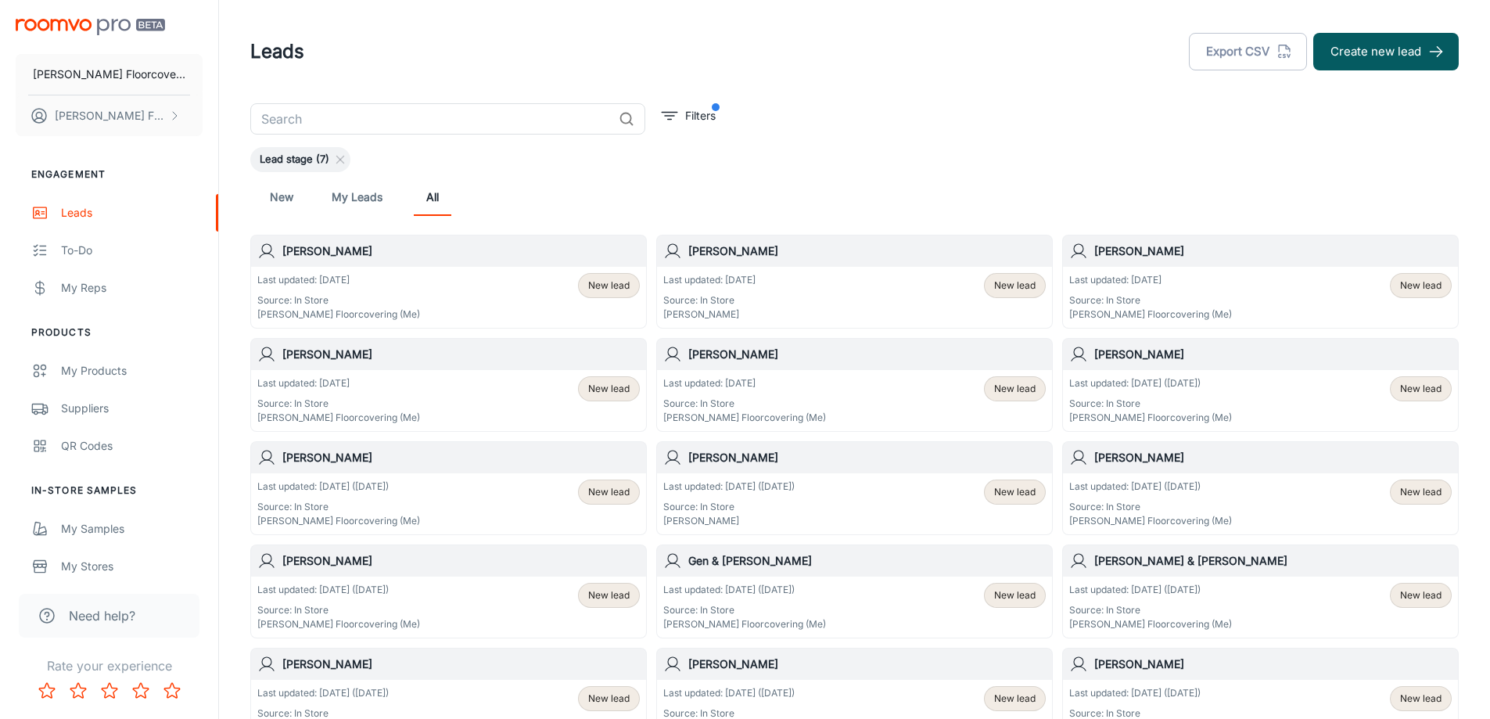
click at [779, 358] on h6 "[PERSON_NAME]" at bounding box center [866, 354] width 357 height 17
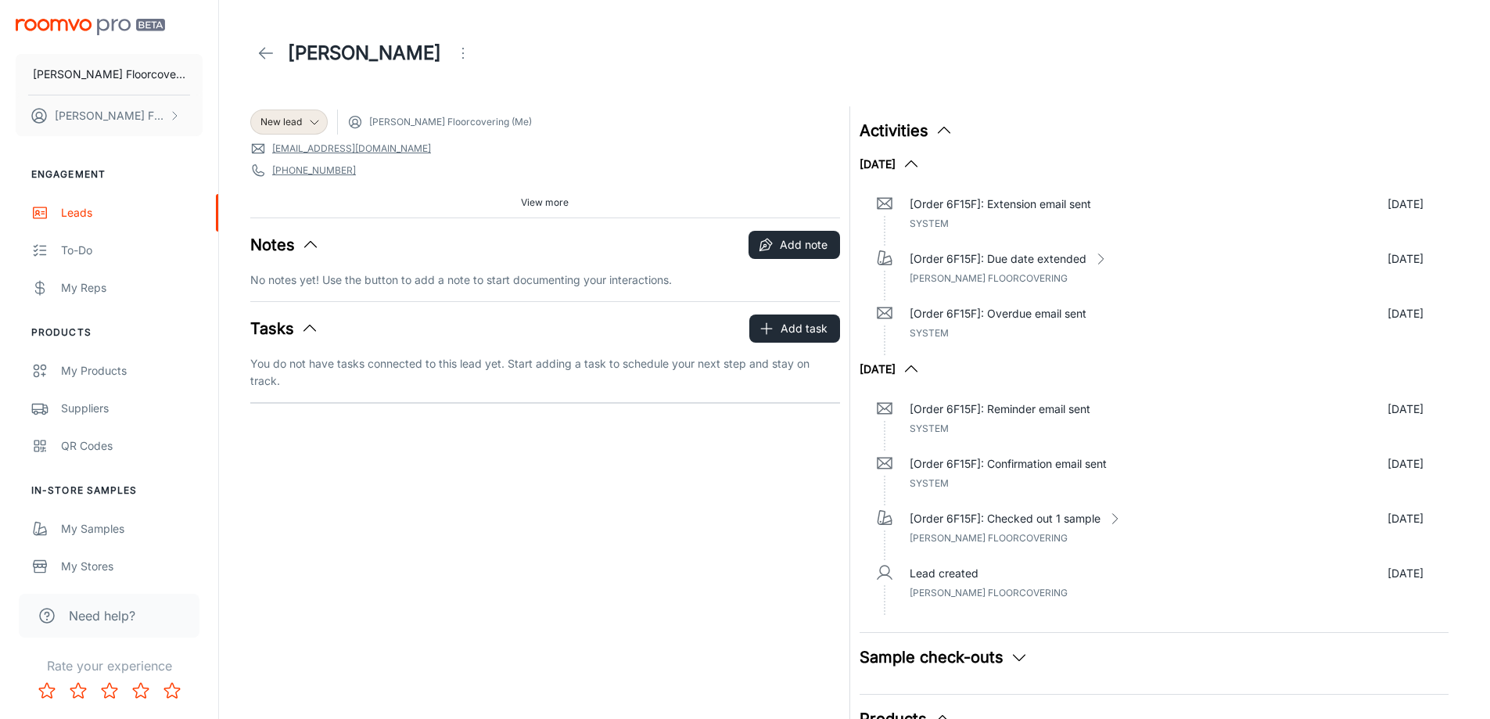
click at [271, 51] on icon at bounding box center [265, 53] width 19 height 19
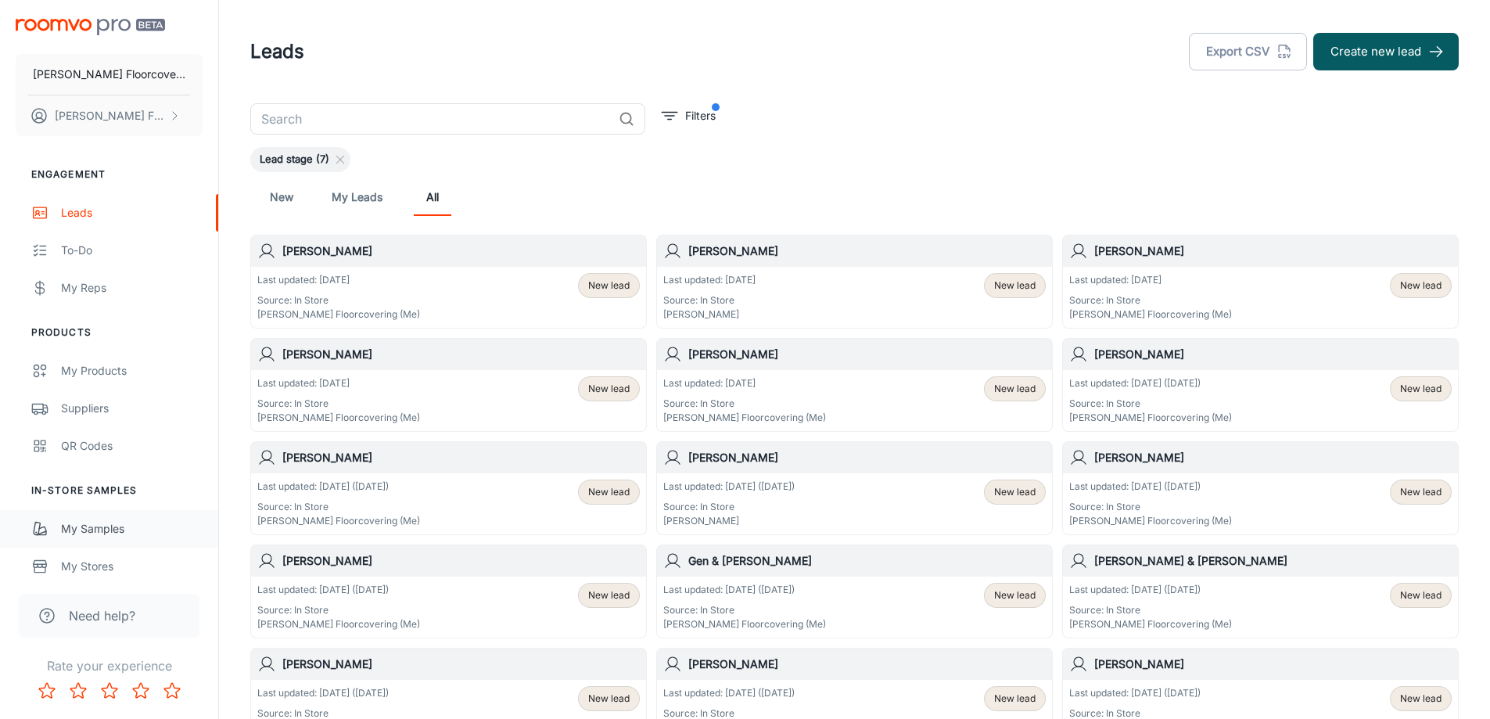
click at [120, 531] on div "My Samples" at bounding box center [132, 528] width 142 height 17
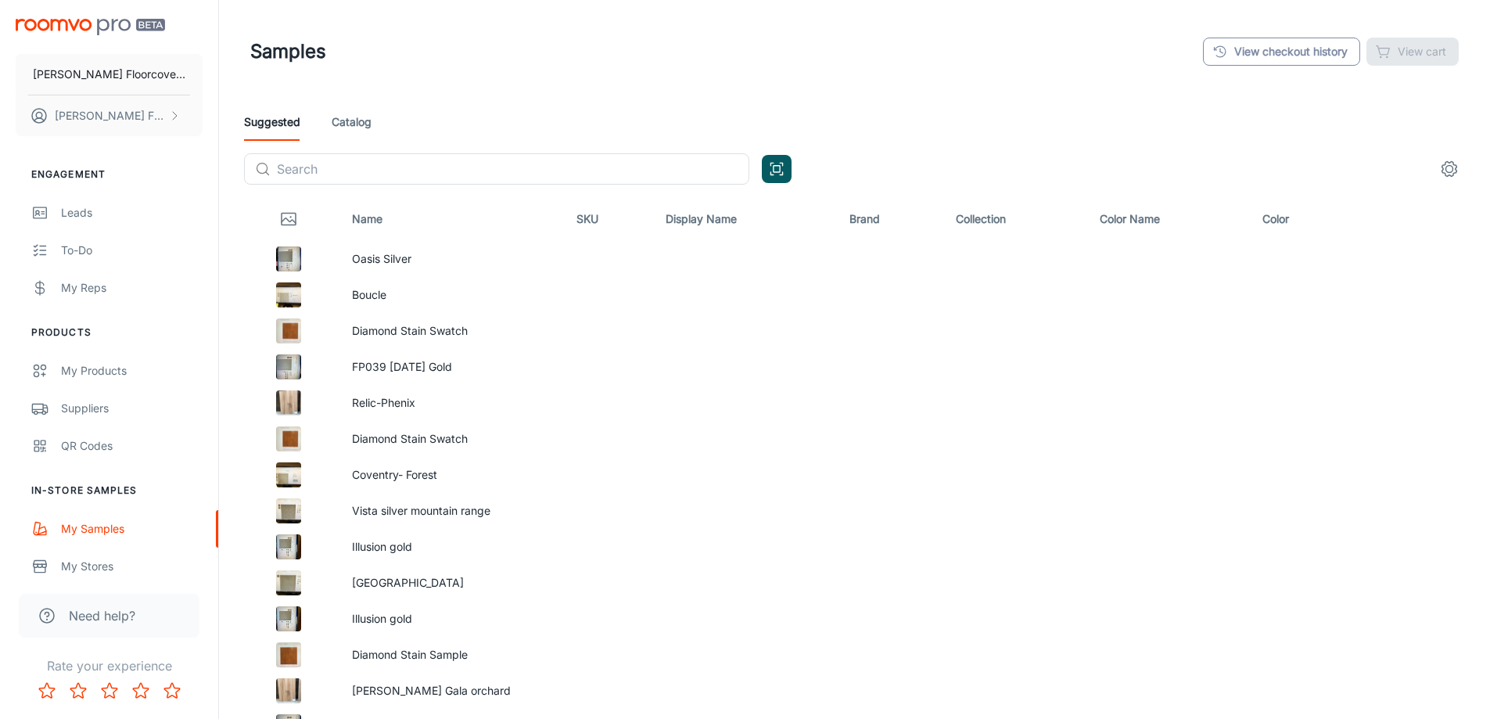
click at [1314, 48] on link "View checkout history" at bounding box center [1281, 52] width 157 height 28
